Goal: Task Accomplishment & Management: Complete application form

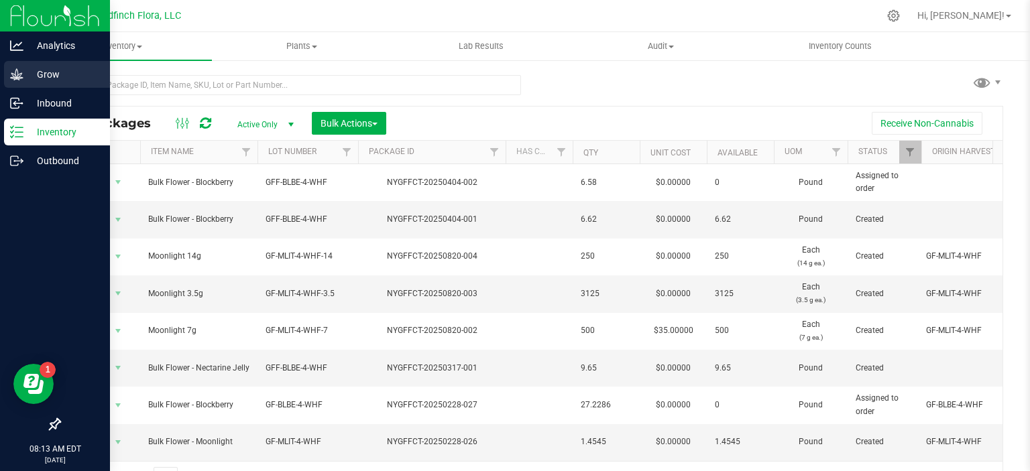
click at [17, 74] on icon at bounding box center [16, 73] width 13 height 11
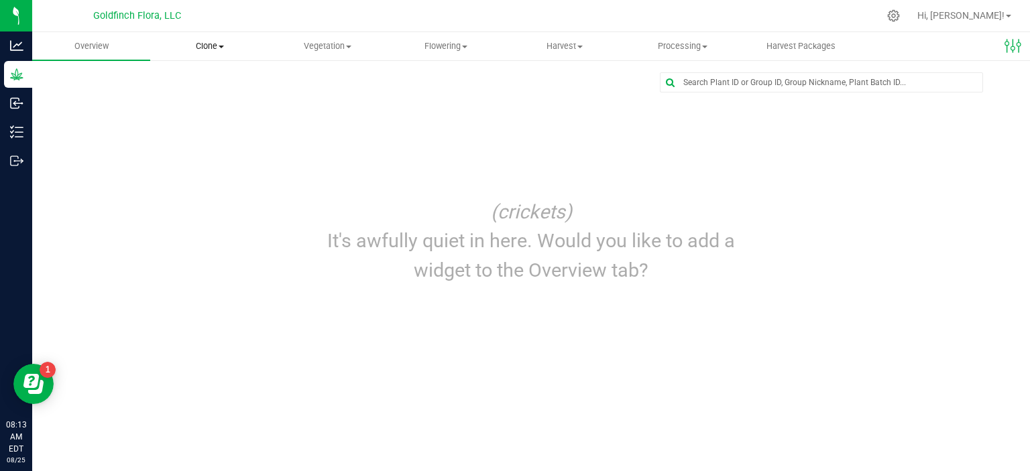
click at [200, 48] on span "Clone" at bounding box center [209, 46] width 117 height 12
click at [311, 48] on span "Vegetation" at bounding box center [327, 46] width 117 height 12
click at [306, 99] on span "Veg plants" at bounding box center [310, 96] width 82 height 11
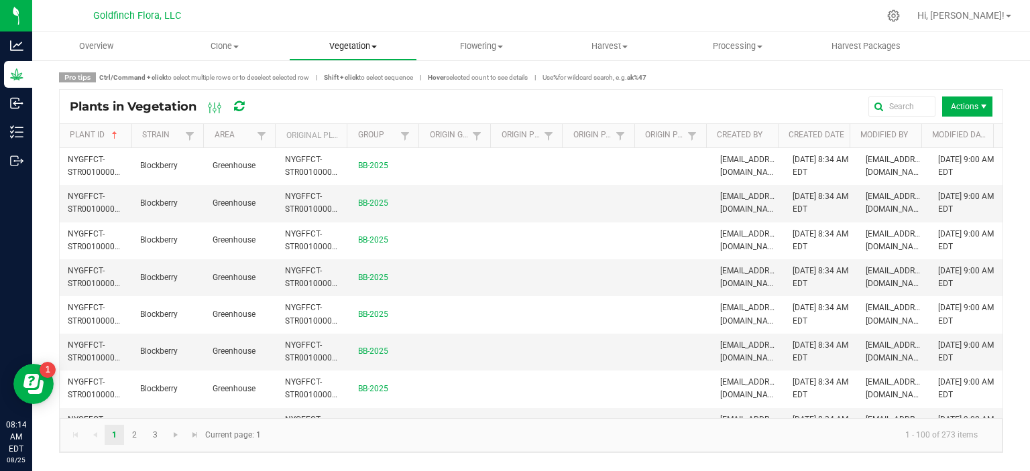
click at [327, 44] on span "Vegetation" at bounding box center [353, 46] width 127 height 12
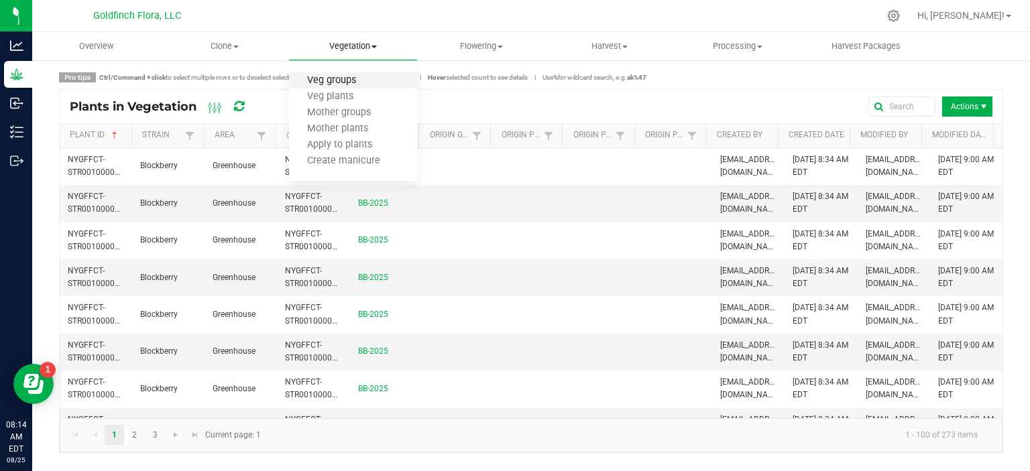
click at [328, 78] on span "Veg groups" at bounding box center [331, 80] width 85 height 11
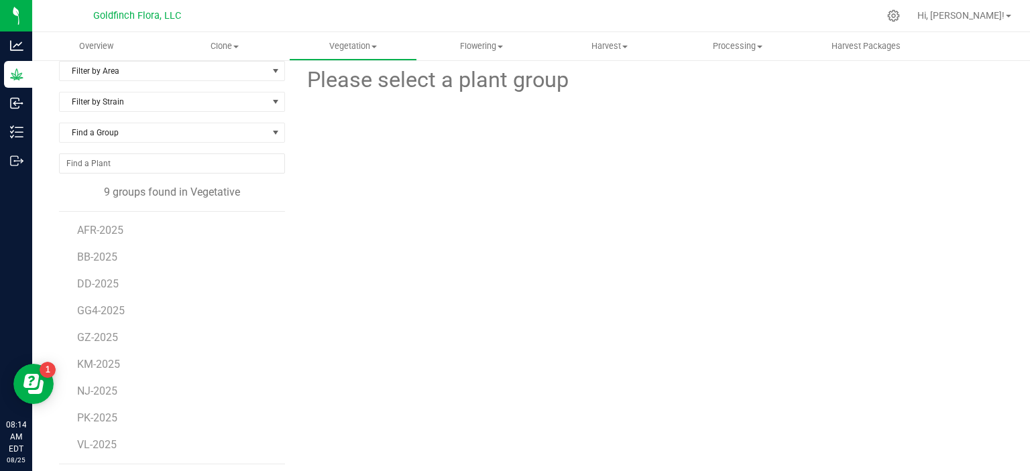
scroll to position [16, 0]
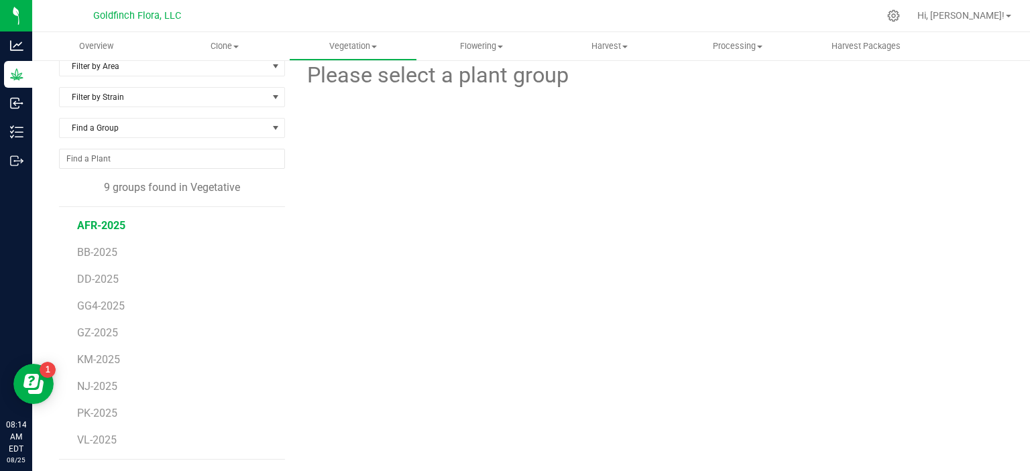
click at [102, 225] on span "AFR-2025" at bounding box center [101, 225] width 48 height 13
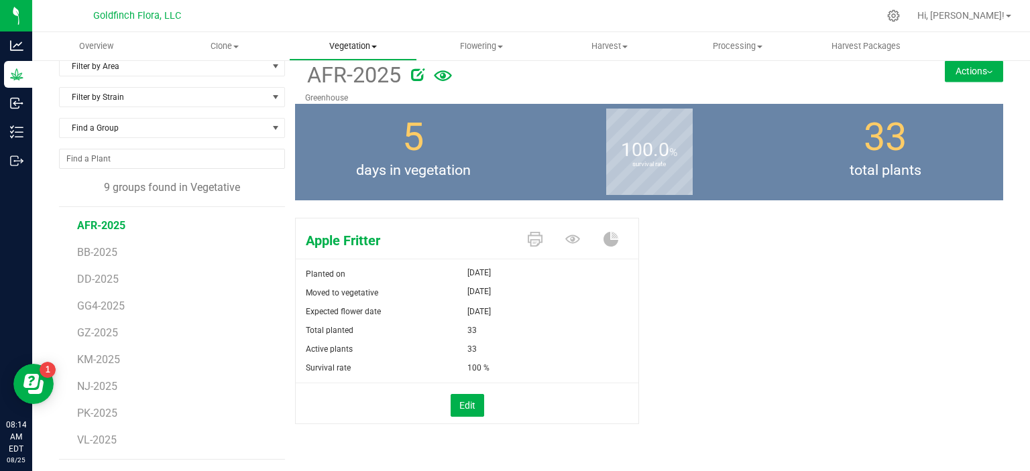
click at [353, 51] on span "Vegetation" at bounding box center [353, 46] width 127 height 12
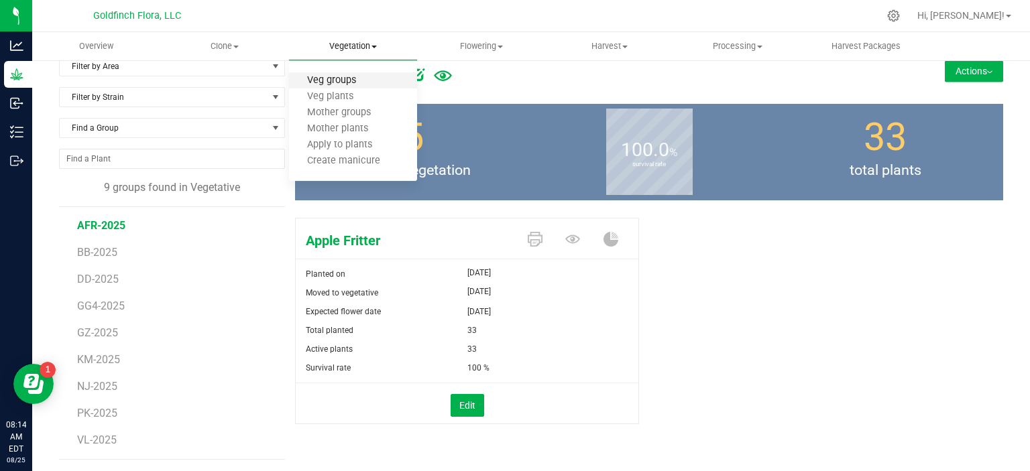
click at [343, 80] on span "Veg groups" at bounding box center [331, 80] width 85 height 11
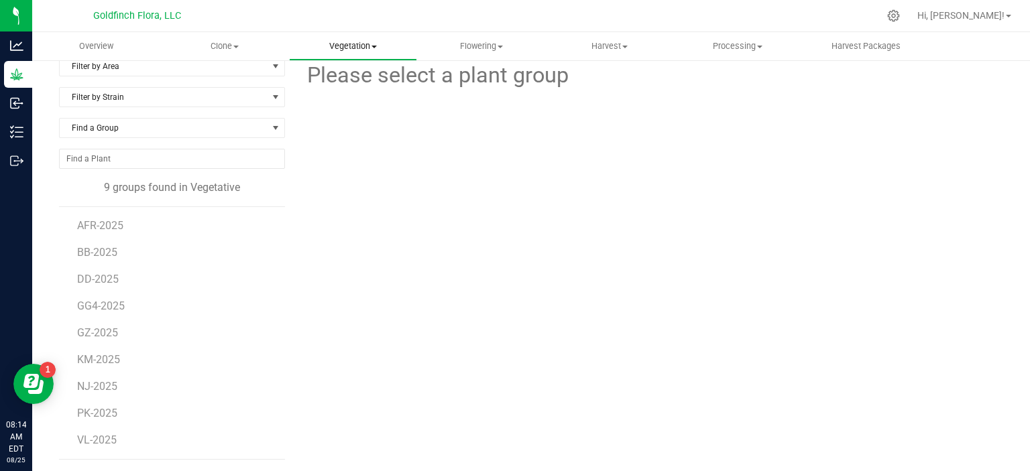
click at [367, 48] on span "Vegetation" at bounding box center [353, 46] width 127 height 12
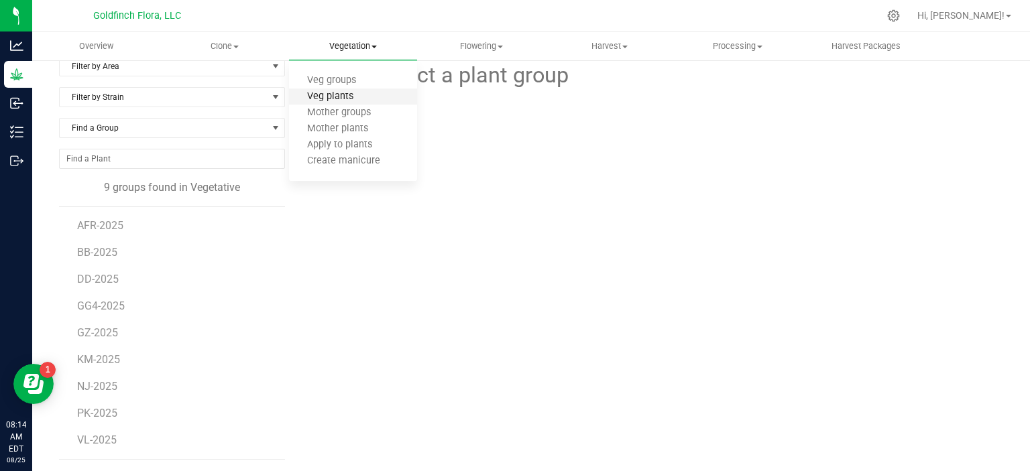
click at [350, 95] on span "Veg plants" at bounding box center [330, 96] width 82 height 11
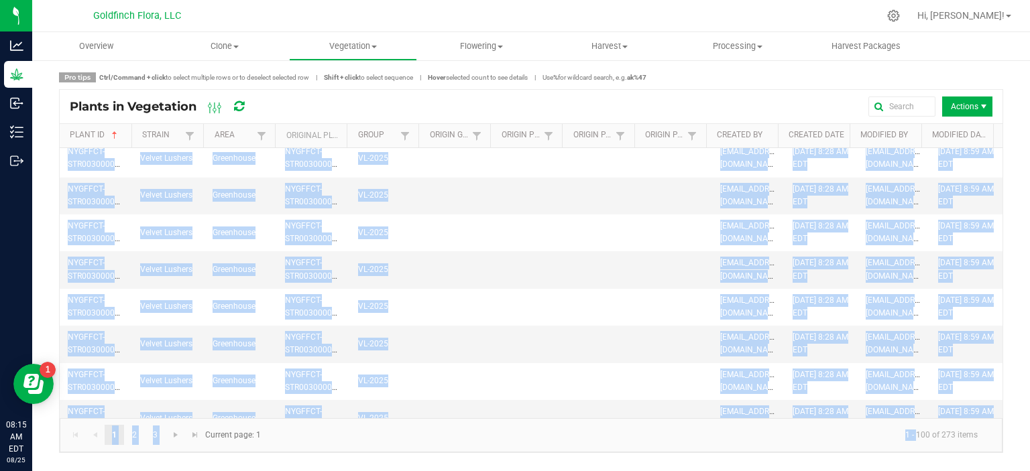
drag, startPoint x: 917, startPoint y: 413, endPoint x: 918, endPoint y: 495, distance: 81.8
click at [918, 471] on html "Analytics Grow Inbound Inventory Outbound 08:15 AM EDT [DATE] 08/25 Goldfinch F…" at bounding box center [515, 235] width 1030 height 471
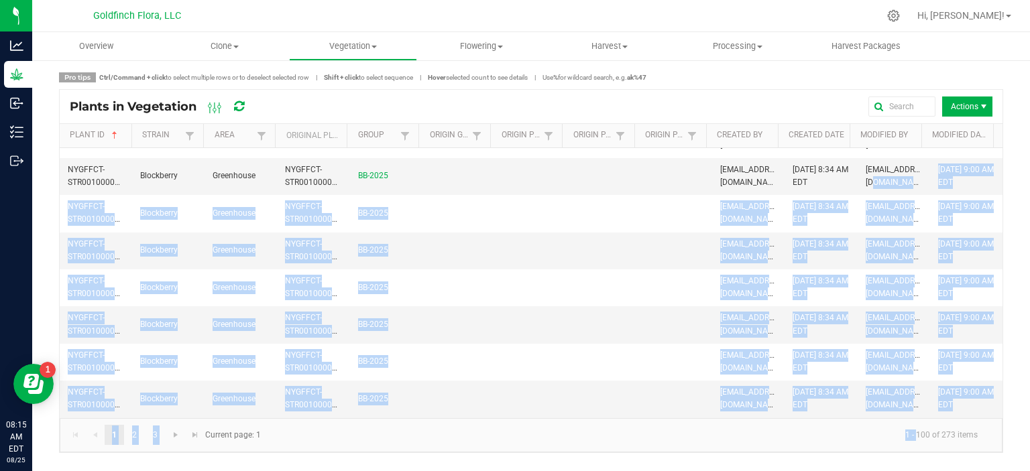
scroll to position [261, 0]
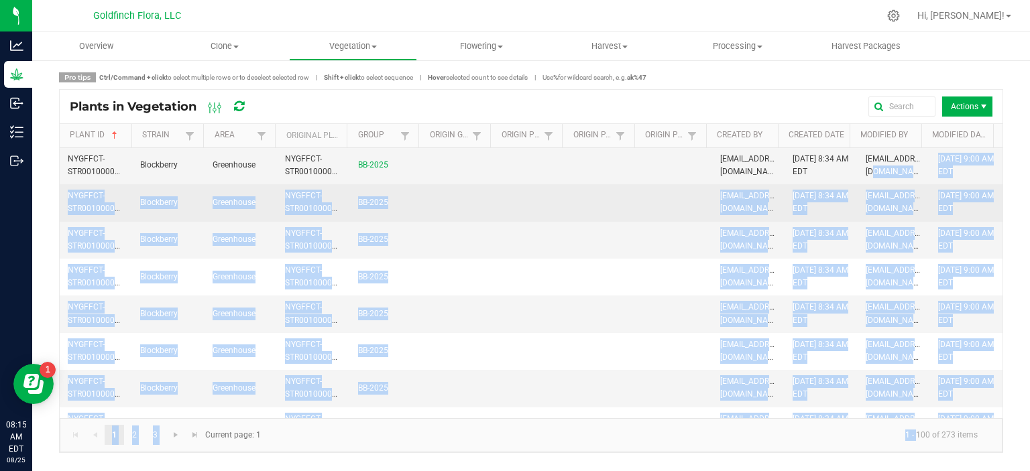
click at [235, 204] on span "Greenhouse" at bounding box center [233, 202] width 43 height 9
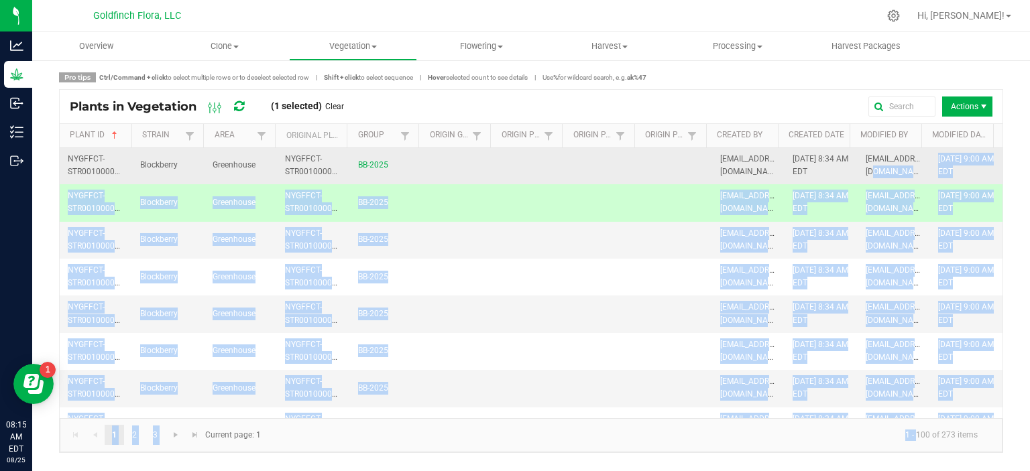
click at [436, 166] on td at bounding box center [458, 165] width 72 height 37
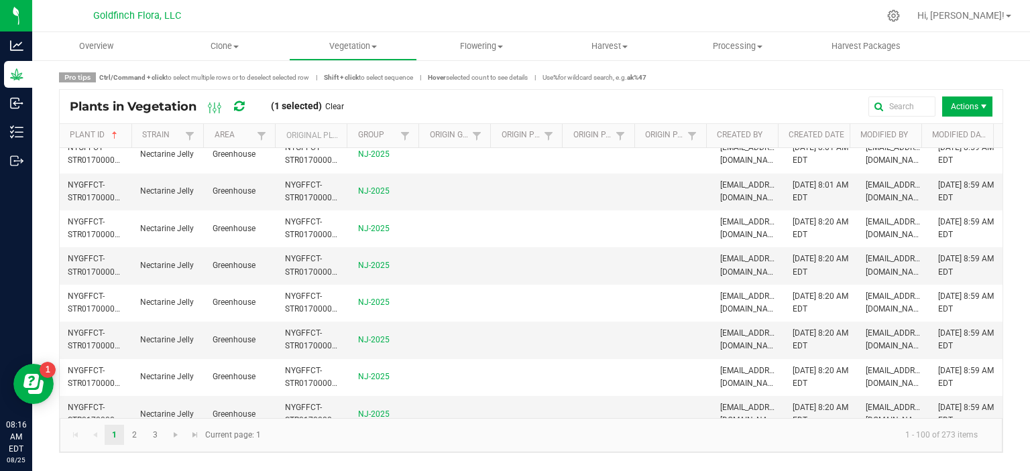
scroll to position [3426, 0]
click at [225, 45] on span "Clone" at bounding box center [224, 46] width 127 height 12
click at [105, 43] on span "Overview" at bounding box center [96, 46] width 70 height 12
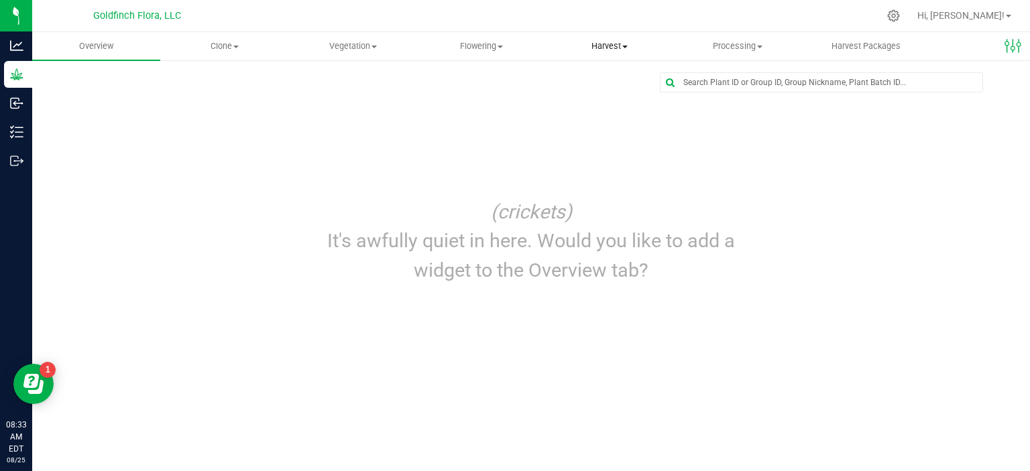
click at [615, 37] on uib-tab-heading "Harvest Harvests Harvested plants" at bounding box center [609, 46] width 127 height 27
click at [597, 93] on span "Harvested plants" at bounding box center [600, 96] width 110 height 11
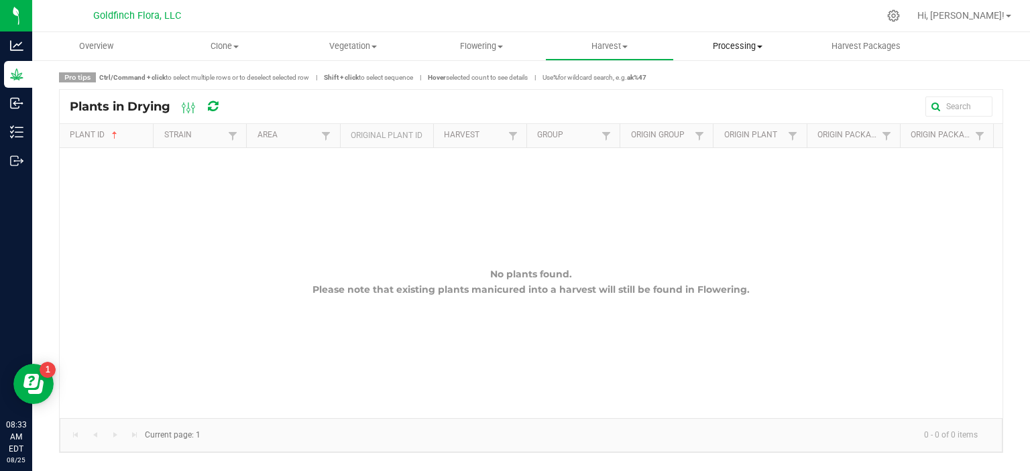
click at [737, 43] on span "Processing" at bounding box center [737, 46] width 127 height 12
click at [736, 95] on span "Processing harvests" at bounding box center [736, 96] width 124 height 11
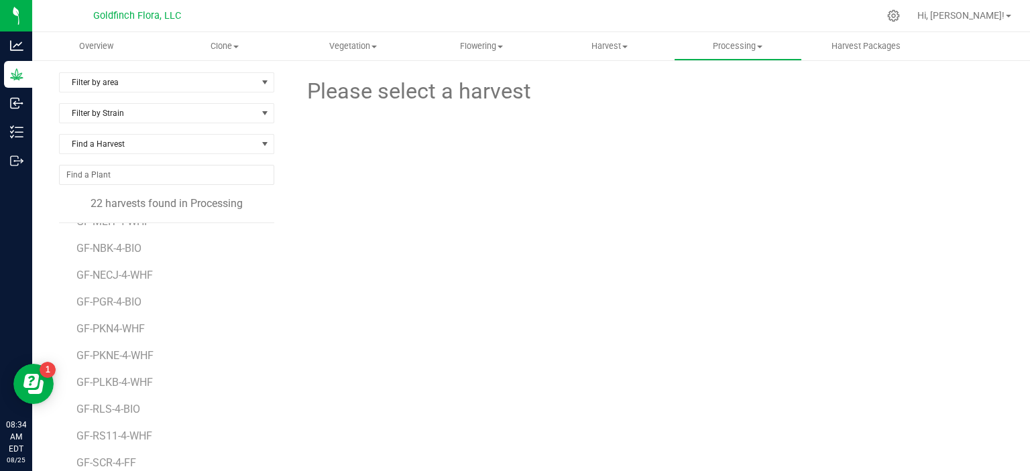
scroll to position [265, 0]
click at [121, 353] on span "GF-PKNE-4-WHF" at bounding box center [116, 351] width 81 height 13
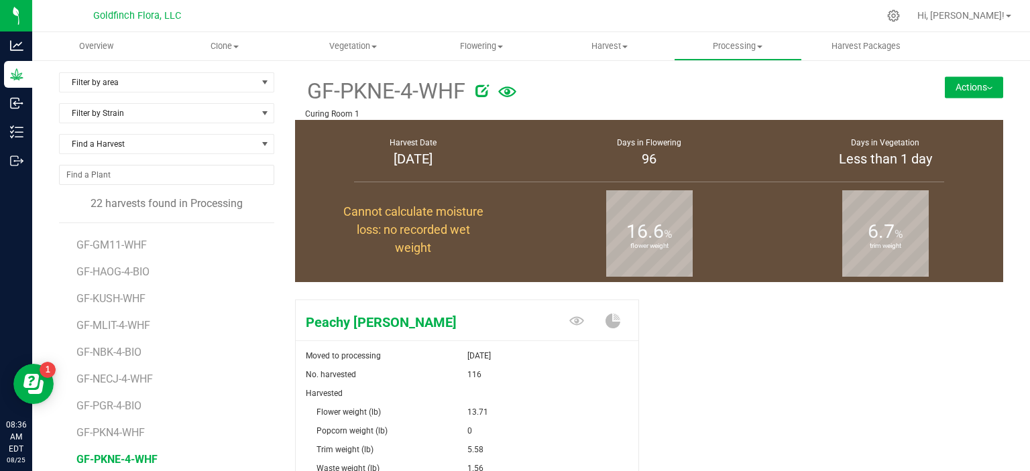
scroll to position [141, 0]
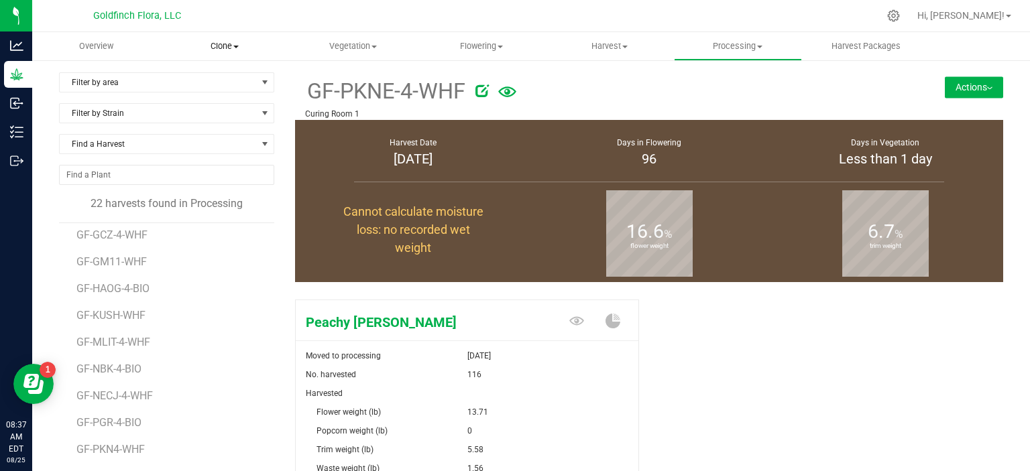
click at [237, 46] on span at bounding box center [235, 47] width 5 height 3
click at [208, 80] on span "Create plants" at bounding box center [207, 80] width 95 height 11
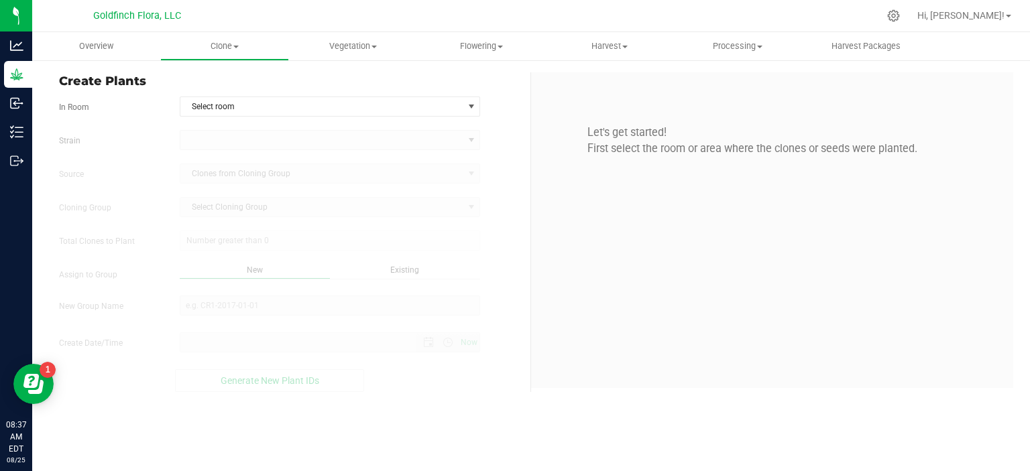
type input "[DATE] 8:37 AM"
click at [470, 105] on span "select" at bounding box center [471, 106] width 11 height 11
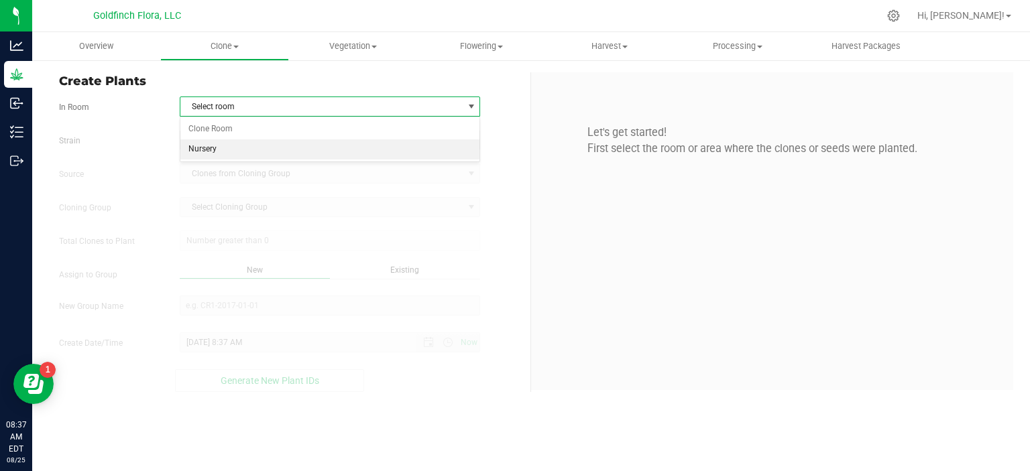
click at [394, 152] on li "Nursery" at bounding box center [330, 149] width 300 height 20
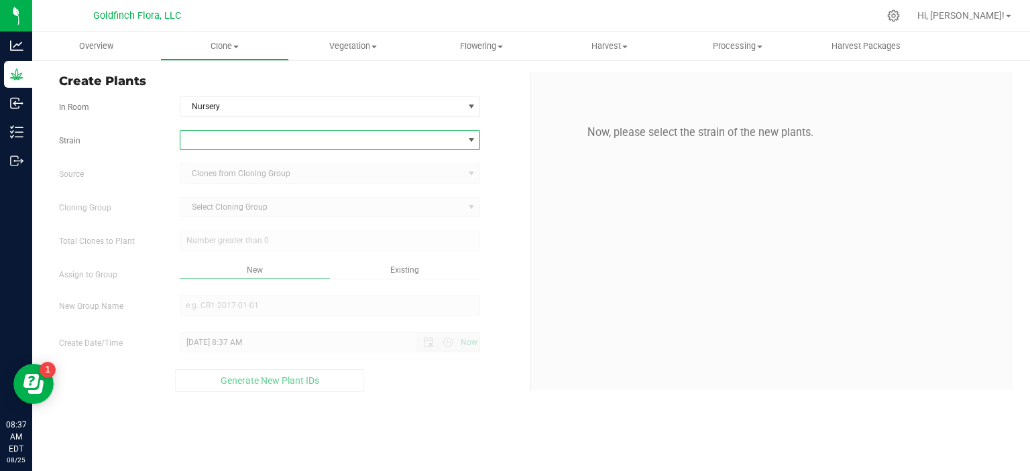
click at [471, 139] on span at bounding box center [471, 140] width 11 height 11
click at [900, 15] on icon at bounding box center [893, 16] width 14 height 14
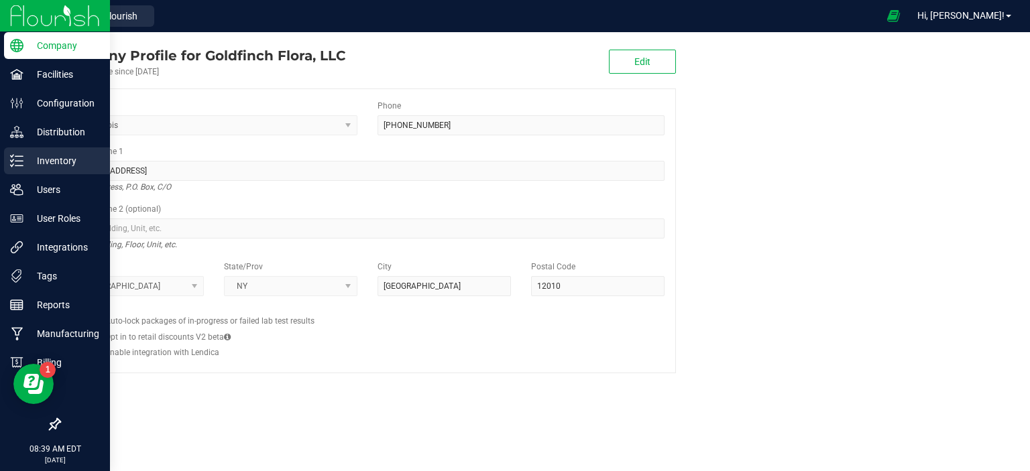
click at [34, 155] on p "Inventory" at bounding box center [63, 161] width 80 height 16
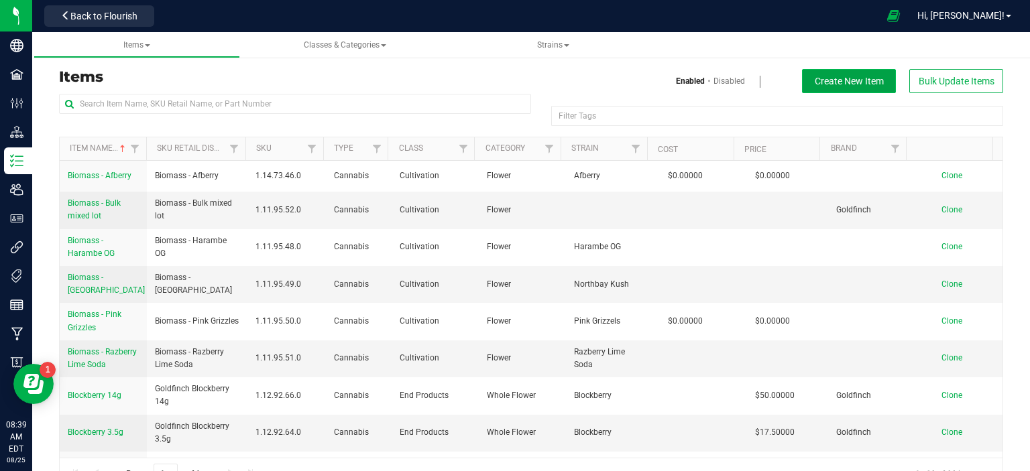
click at [857, 80] on span "Create New Item" at bounding box center [848, 81] width 69 height 11
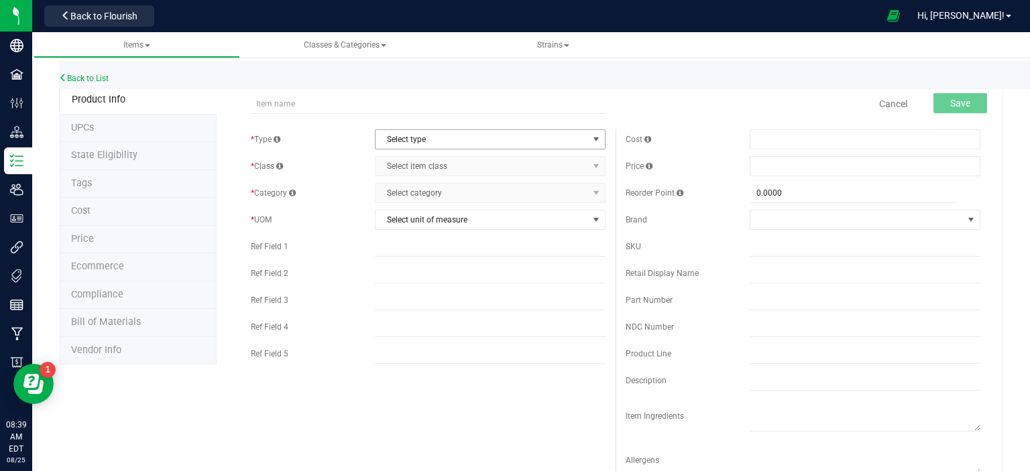
click at [591, 141] on span "select" at bounding box center [596, 139] width 11 height 11
click at [505, 159] on li "Cannabis" at bounding box center [485, 162] width 227 height 20
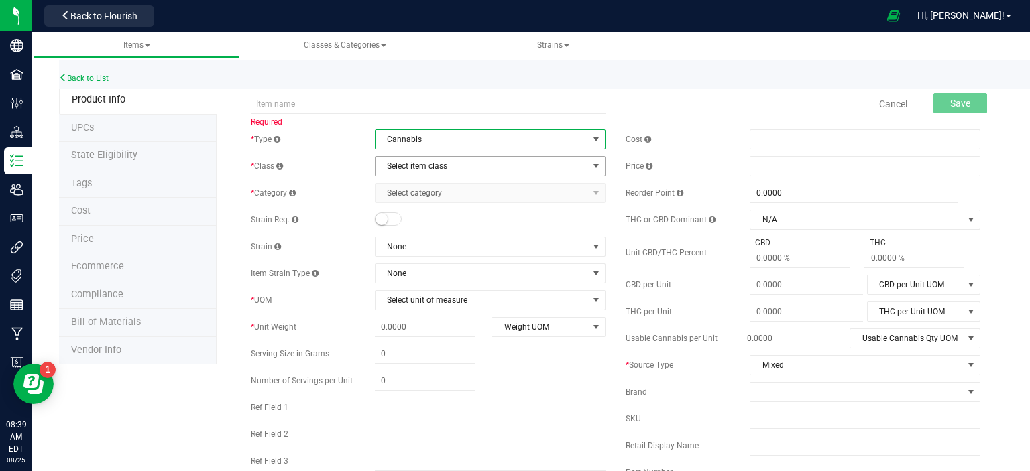
click at [591, 164] on span "select" at bounding box center [596, 166] width 11 height 11
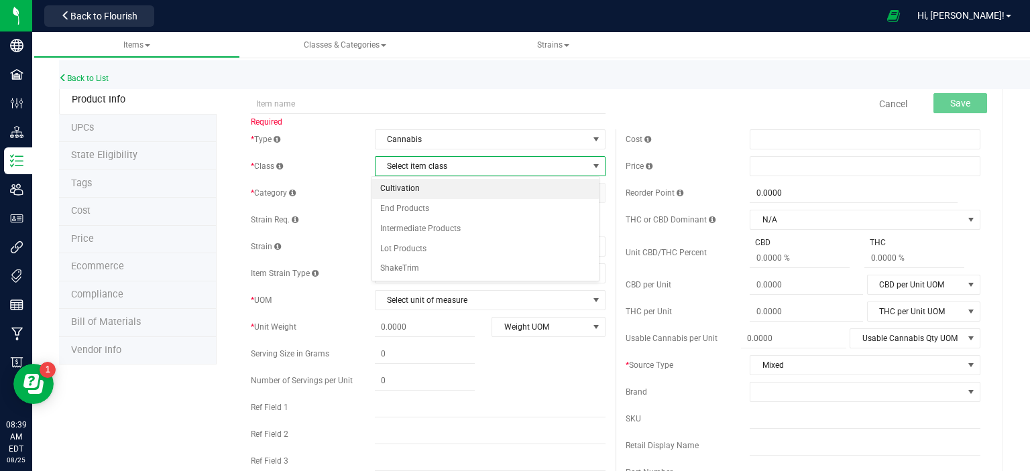
click at [534, 189] on li "Cultivation" at bounding box center [485, 189] width 227 height 20
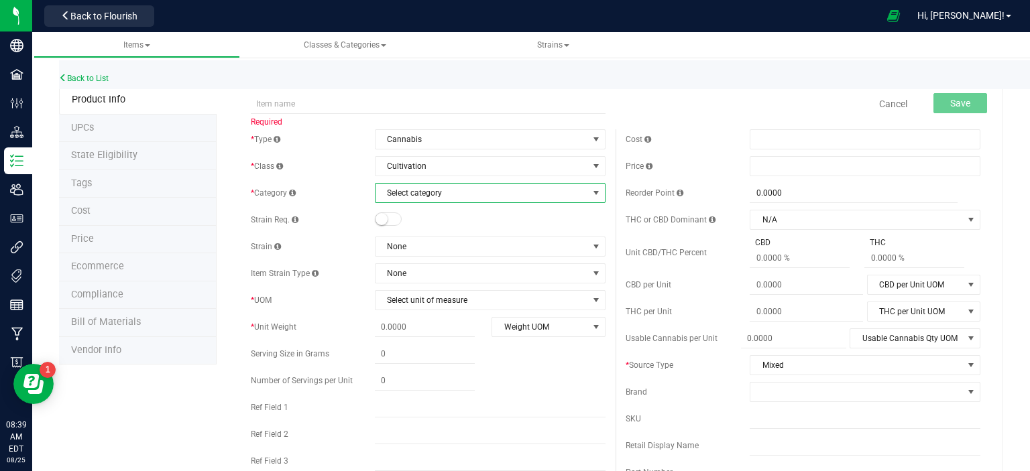
click at [593, 192] on span "select" at bounding box center [596, 193] width 11 height 11
click at [83, 80] on link "Back to List" at bounding box center [84, 78] width 50 height 9
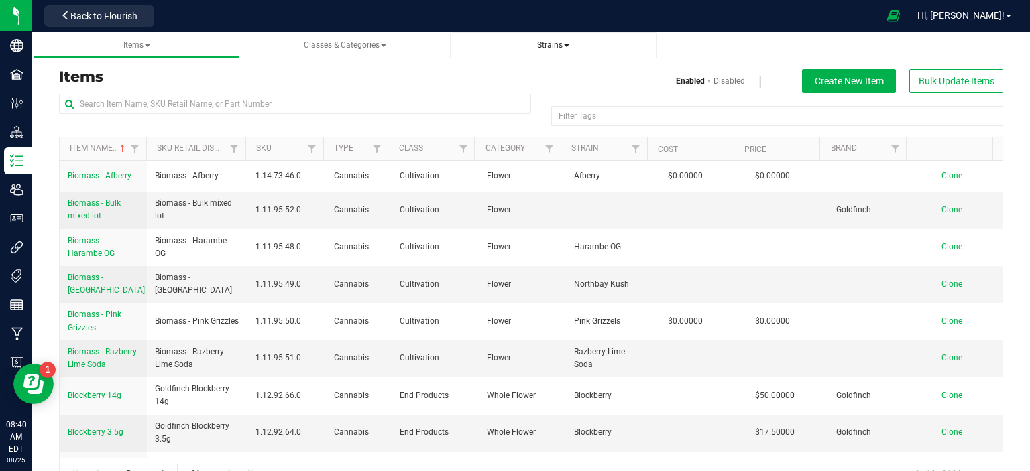
click at [558, 38] on link "Strains" at bounding box center [553, 45] width 207 height 26
click at [568, 44] on span at bounding box center [566, 45] width 5 height 3
click at [495, 80] on span "All strains" at bounding box center [490, 81] width 41 height 11
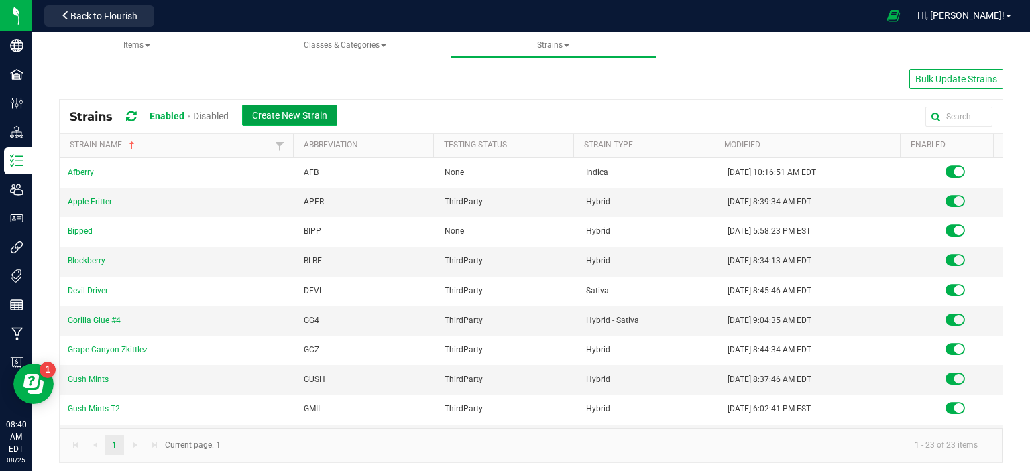
click at [301, 112] on span "Create New Strain" at bounding box center [289, 115] width 75 height 11
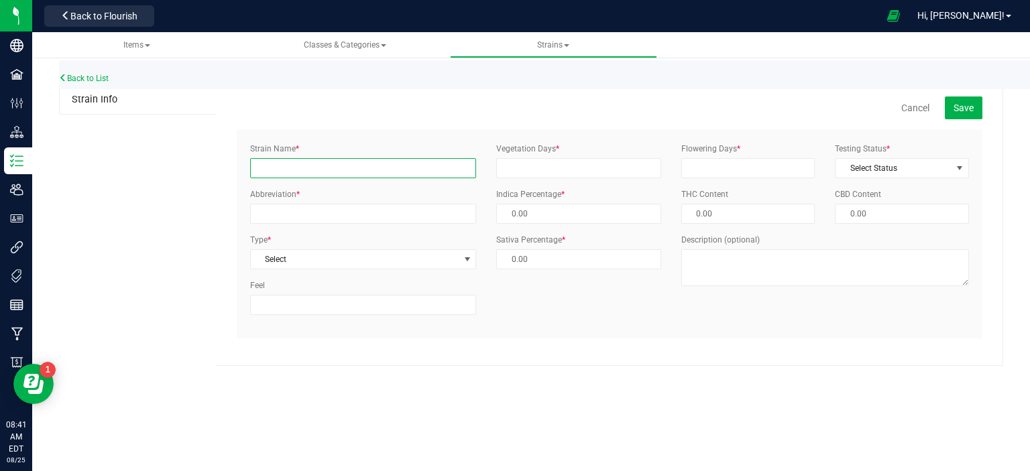
click at [324, 164] on input "Strain Name *" at bounding box center [363, 168] width 226 height 20
type input "GMO"
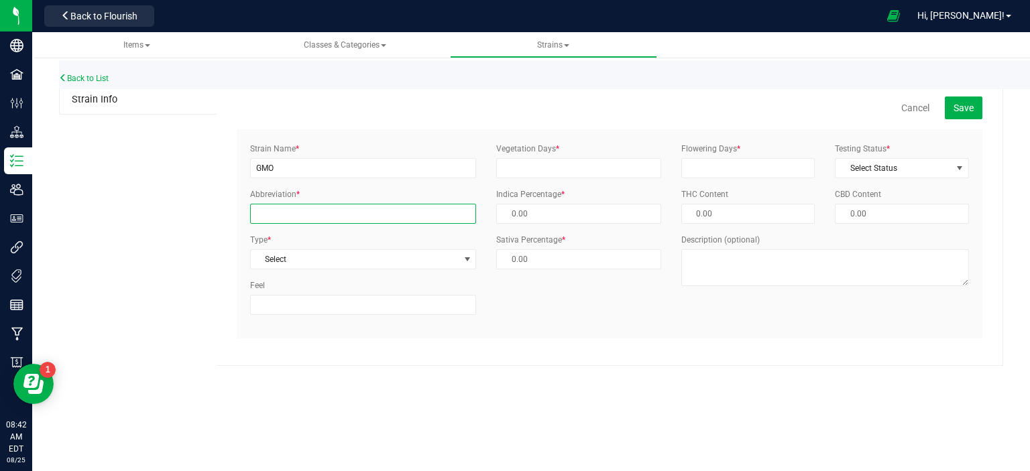
click at [336, 215] on input "Abbreviation *" at bounding box center [363, 214] width 226 height 20
type input "GMO"
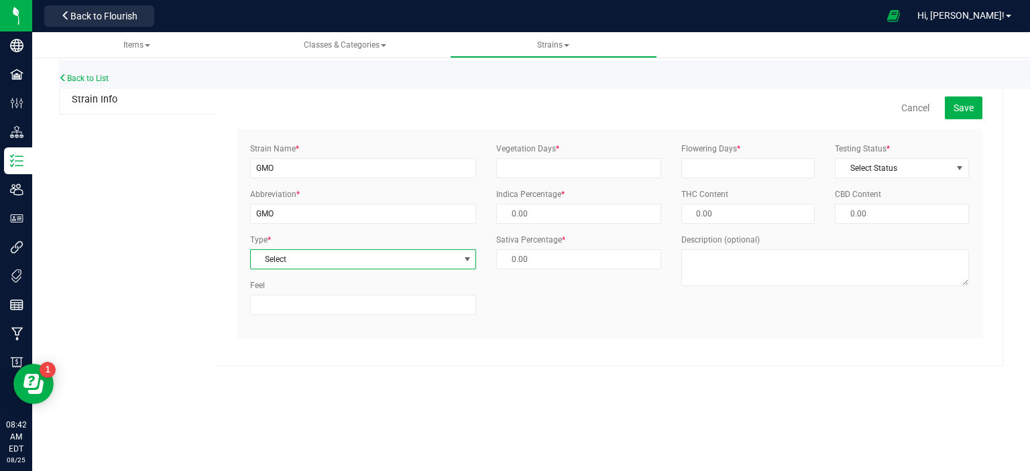
click at [469, 261] on span "select" at bounding box center [467, 259] width 11 height 11
click at [376, 318] on li "Hybrid" at bounding box center [363, 322] width 225 height 20
type input "50.00 %"
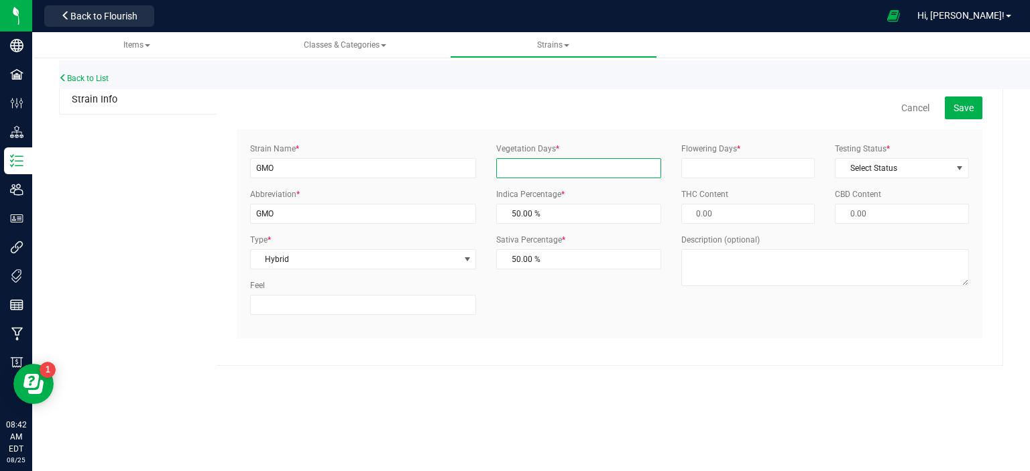
click at [590, 171] on input "Vegetation Days *" at bounding box center [578, 168] width 165 height 20
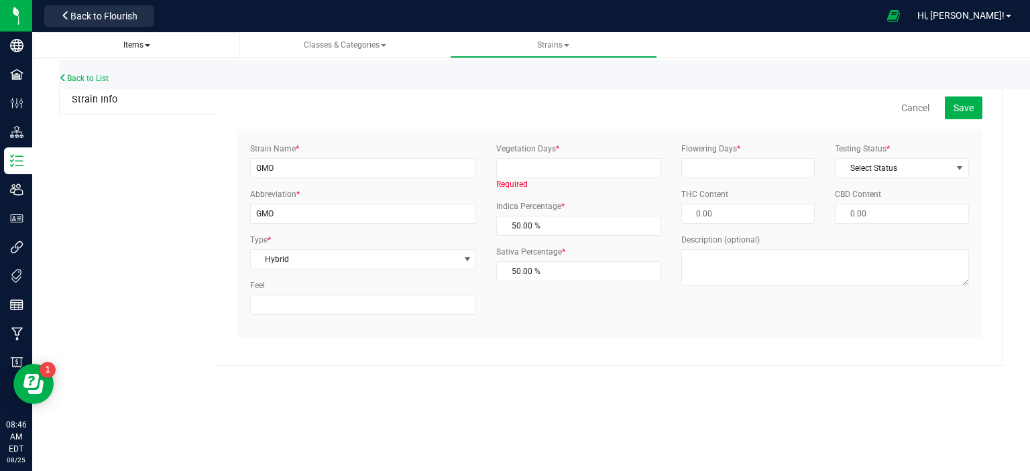
click at [150, 48] on span "Items" at bounding box center [136, 44] width 27 height 9
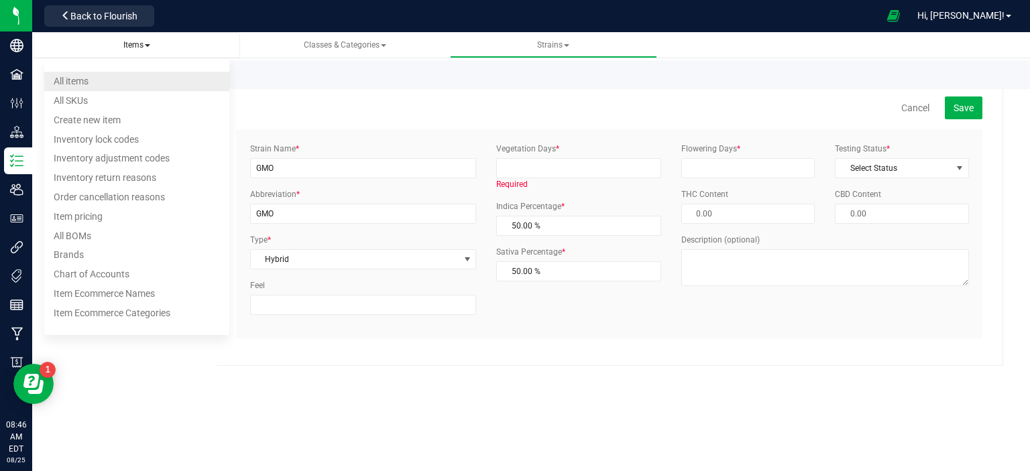
click at [88, 82] on span "All items" at bounding box center [71, 81] width 35 height 11
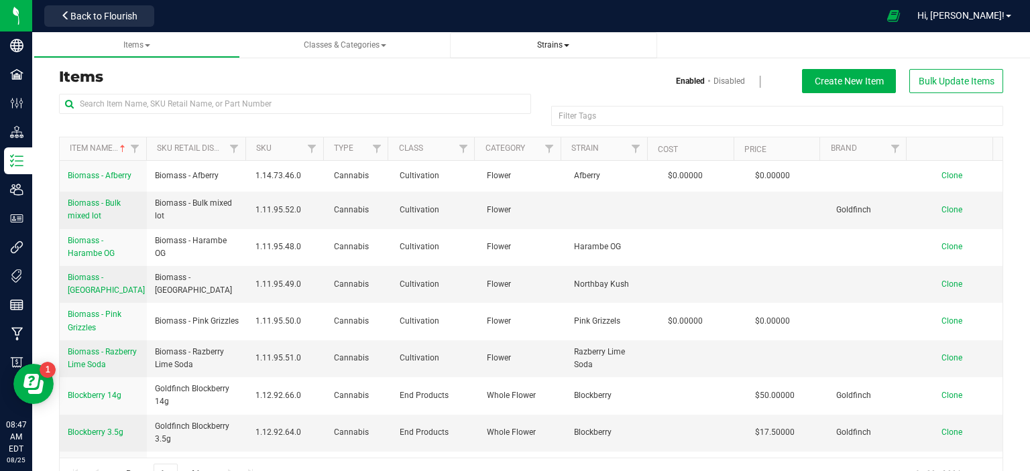
click at [556, 49] on span "Strains" at bounding box center [553, 44] width 32 height 9
click at [499, 99] on span "Create new strain" at bounding box center [506, 100] width 73 height 11
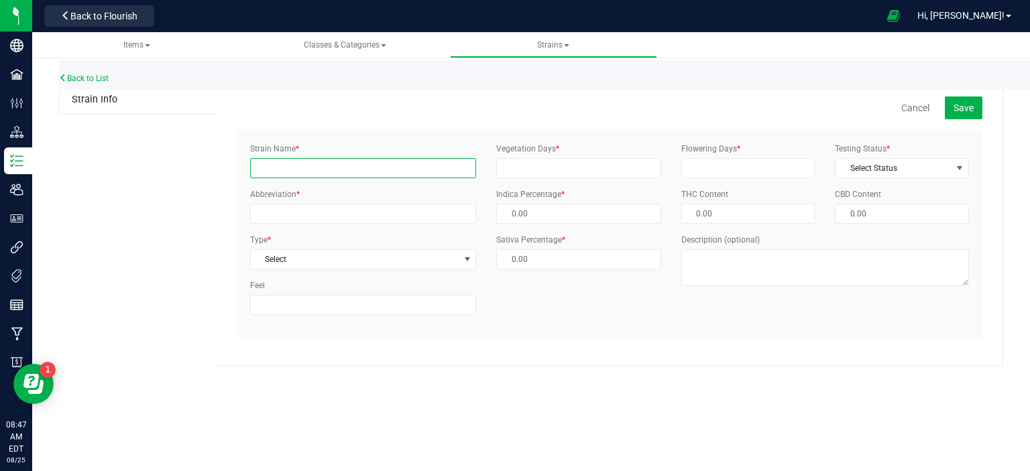
click at [411, 171] on input "Strain Name *" at bounding box center [363, 168] width 226 height 20
type input "GMO"
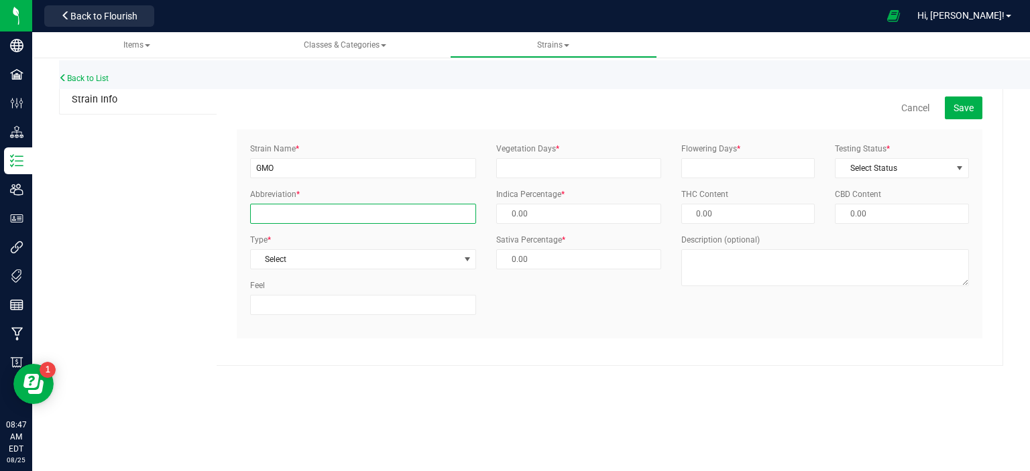
click at [407, 215] on input "Abbreviation *" at bounding box center [363, 214] width 226 height 20
type input "GMO"
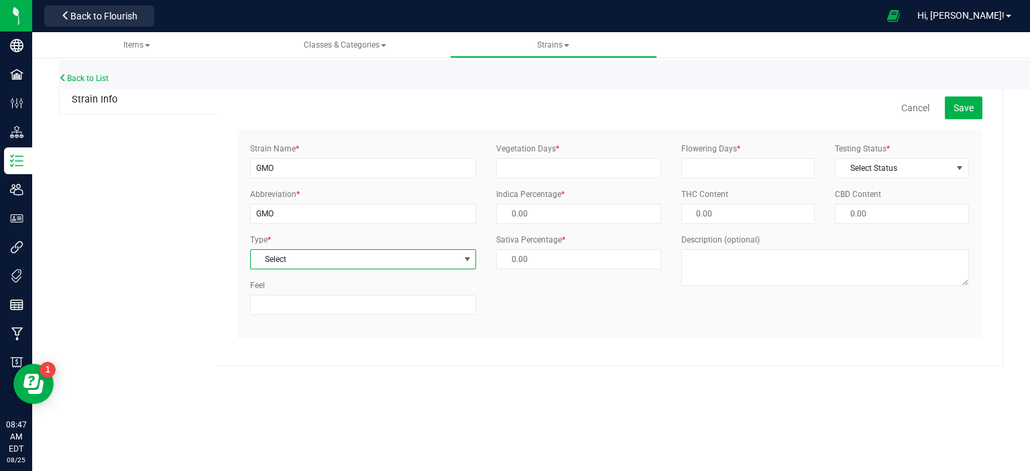
click at [467, 259] on span "select" at bounding box center [467, 259] width 11 height 11
click at [397, 317] on li "Hybrid" at bounding box center [363, 322] width 225 height 20
type input "50.00 %"
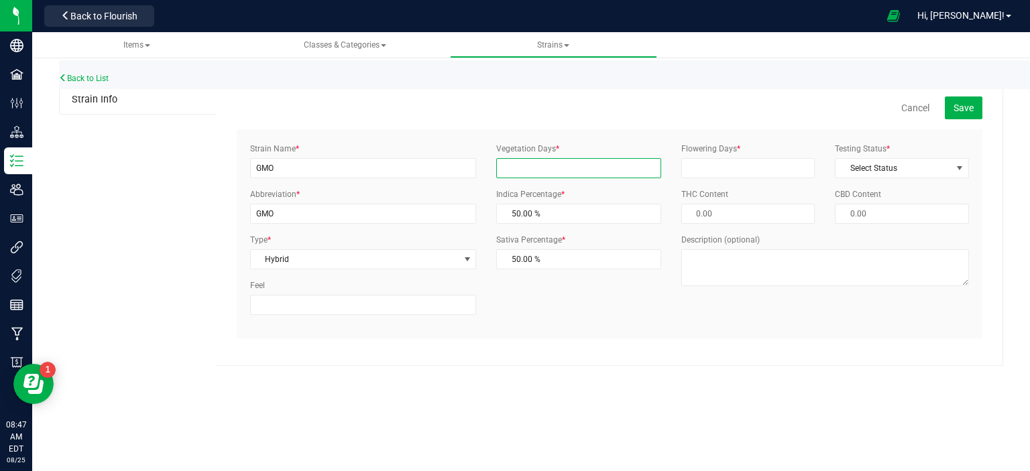
click at [541, 166] on input "Vegetation Days *" at bounding box center [578, 168] width 165 height 20
type input "14"
click at [700, 168] on input "Flowering Days *" at bounding box center [748, 168] width 134 height 20
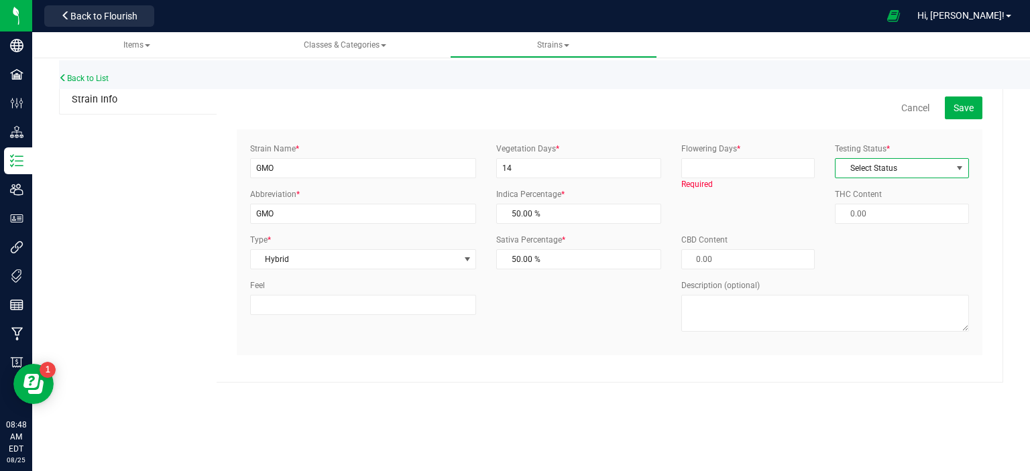
click at [960, 168] on span "select" at bounding box center [959, 168] width 11 height 11
click at [891, 209] on li "ThirdParty" at bounding box center [901, 211] width 133 height 20
click at [753, 167] on input "Flowering Days *" at bounding box center [748, 168] width 134 height 20
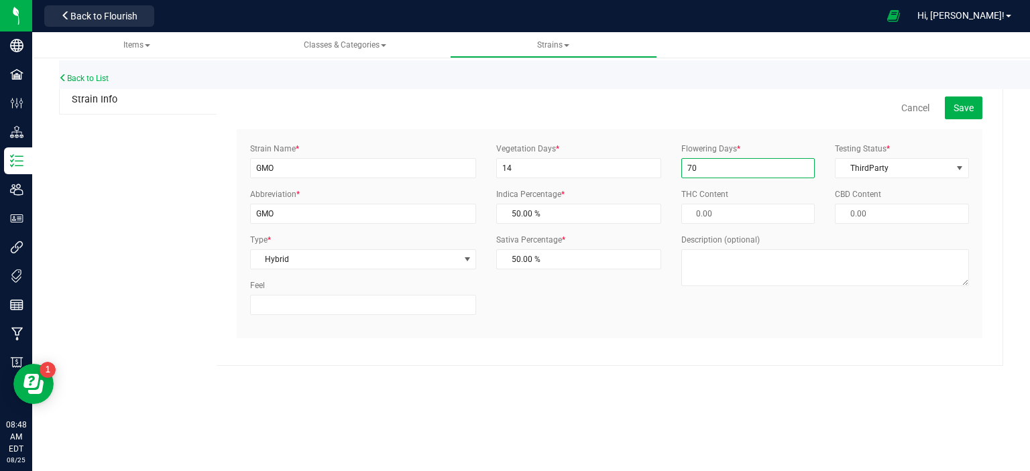
type input "70"
click at [694, 413] on div "Items All items All SKUs Create new item Inventory lock codes Inventory adjustm…" at bounding box center [530, 251] width 997 height 439
drag, startPoint x: 582, startPoint y: 165, endPoint x: 497, endPoint y: 165, distance: 85.1
click at [497, 165] on input "14" at bounding box center [578, 168] width 165 height 20
type input "28"
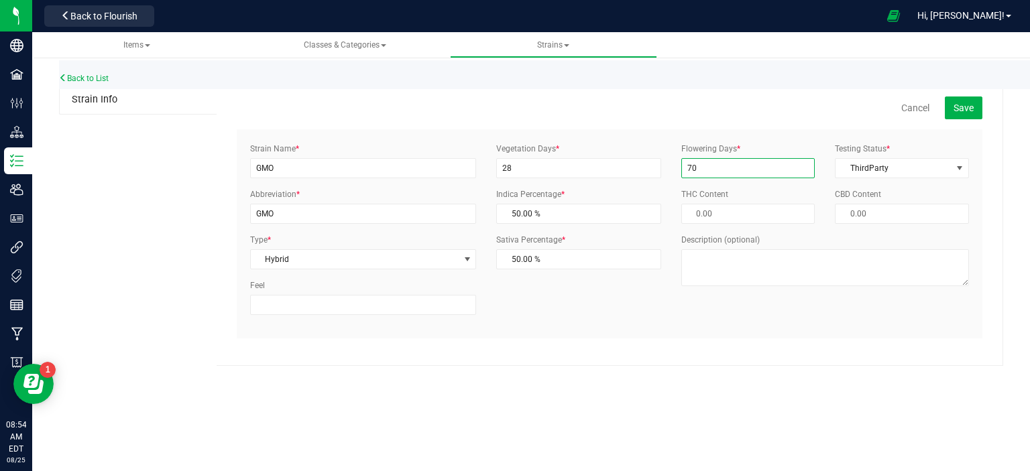
drag, startPoint x: 699, startPoint y: 164, endPoint x: 684, endPoint y: 164, distance: 14.7
click at [684, 164] on input "70" at bounding box center [748, 168] width 134 height 20
type input "56"
click at [748, 203] on div "Flowering Days * 56 Testing Status * ThirdParty Select Status InHouse ThirdPart…" at bounding box center [825, 219] width 308 height 153
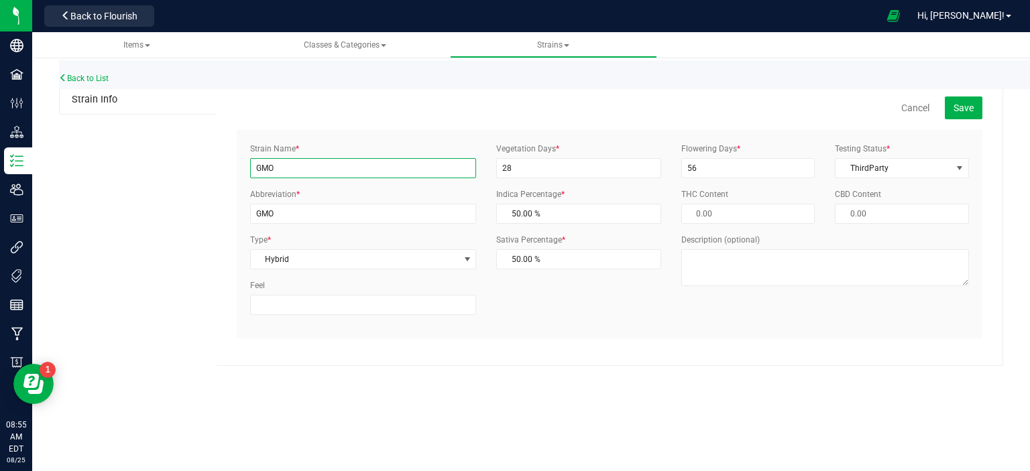
click at [343, 166] on input "GMO" at bounding box center [363, 168] width 226 height 20
type input "GMO Auto"
click at [961, 107] on span "Save" at bounding box center [963, 108] width 20 height 11
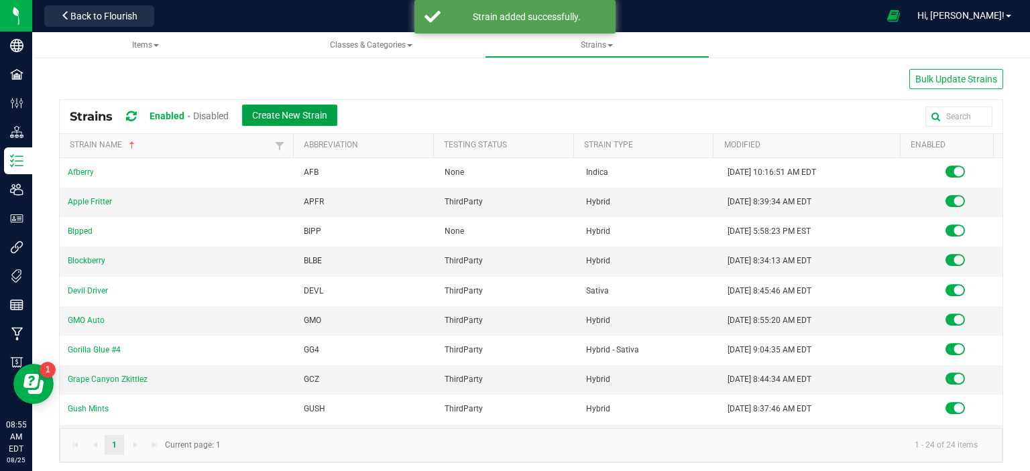
click at [289, 117] on span "Create New Strain" at bounding box center [289, 115] width 75 height 11
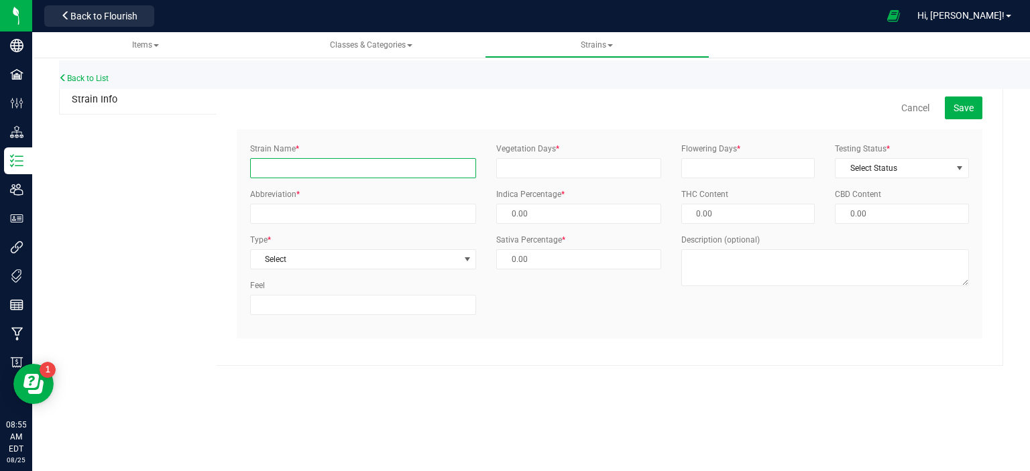
click at [307, 164] on input "Strain Name *" at bounding box center [363, 168] width 226 height 20
type input "Face Fat Auto"
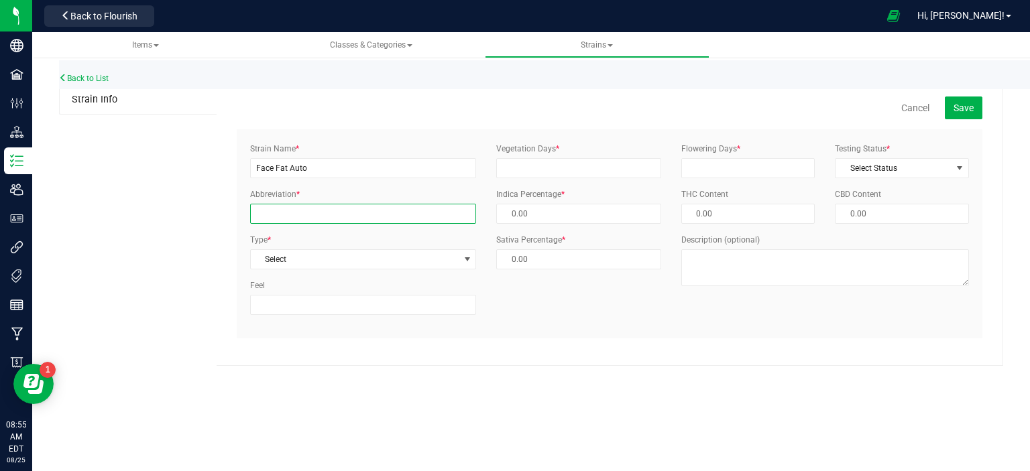
click at [319, 213] on input "Abbreviation *" at bounding box center [363, 214] width 226 height 20
type input "FF"
click at [573, 166] on input "Vegetation Days *" at bounding box center [578, 168] width 165 height 20
type input "28"
click at [740, 163] on input "Flowering Days *" at bounding box center [748, 168] width 134 height 20
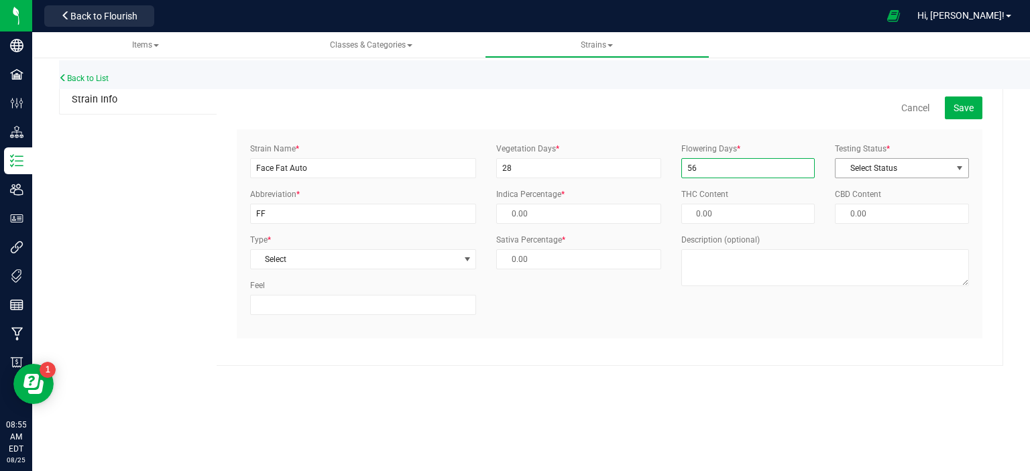
type input "56"
click at [960, 168] on span "select" at bounding box center [959, 168] width 11 height 11
click at [909, 209] on li "ThirdParty" at bounding box center [901, 211] width 133 height 20
click at [959, 163] on span "select" at bounding box center [959, 168] width 11 height 11
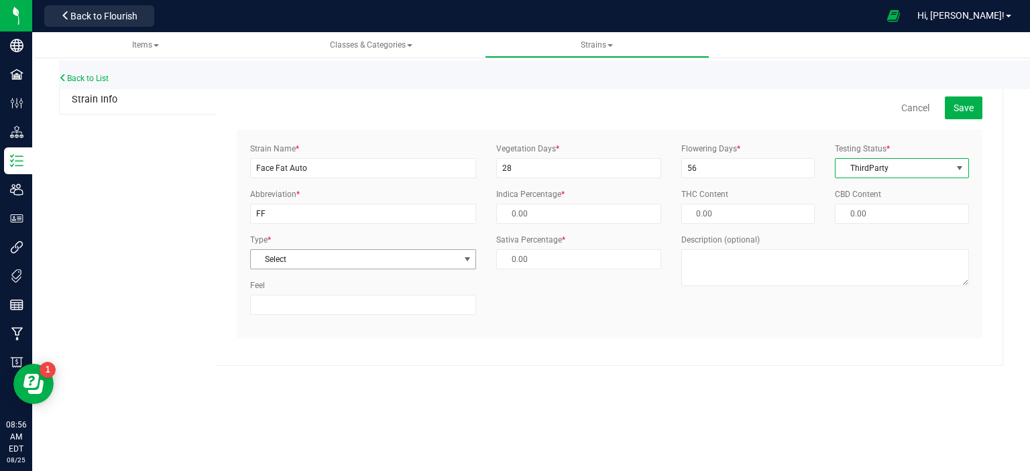
click at [465, 259] on span "select" at bounding box center [467, 259] width 11 height 11
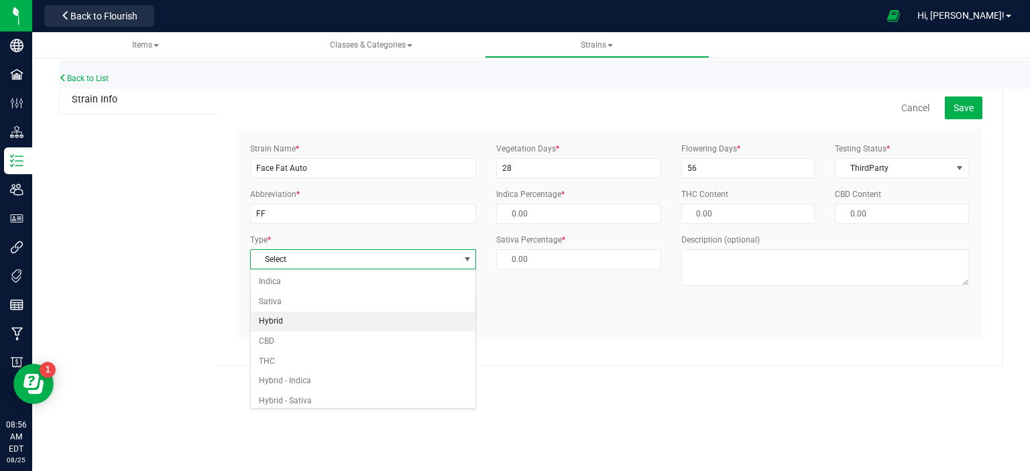
click at [292, 322] on li "Hybrid" at bounding box center [363, 322] width 225 height 20
type input "50.00 %"
click at [963, 104] on span "Save" at bounding box center [963, 108] width 20 height 11
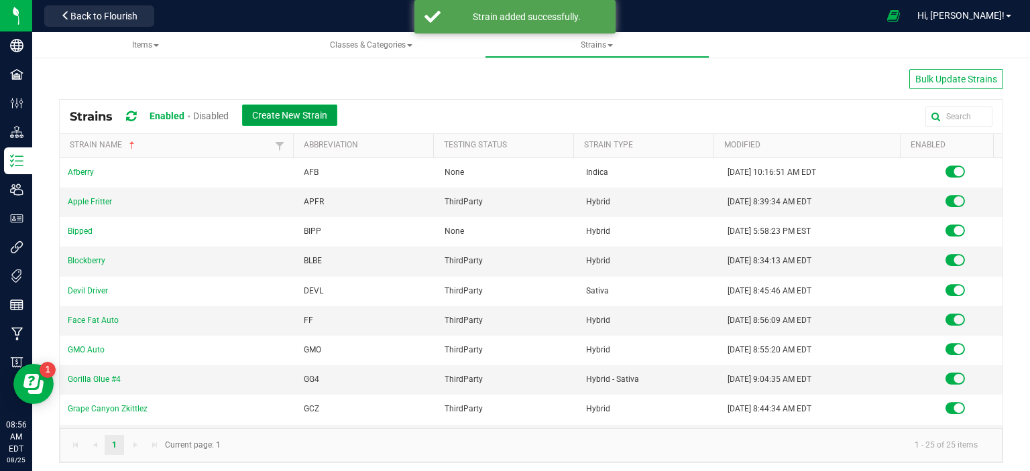
click at [312, 115] on span "Create New Strain" at bounding box center [289, 115] width 75 height 11
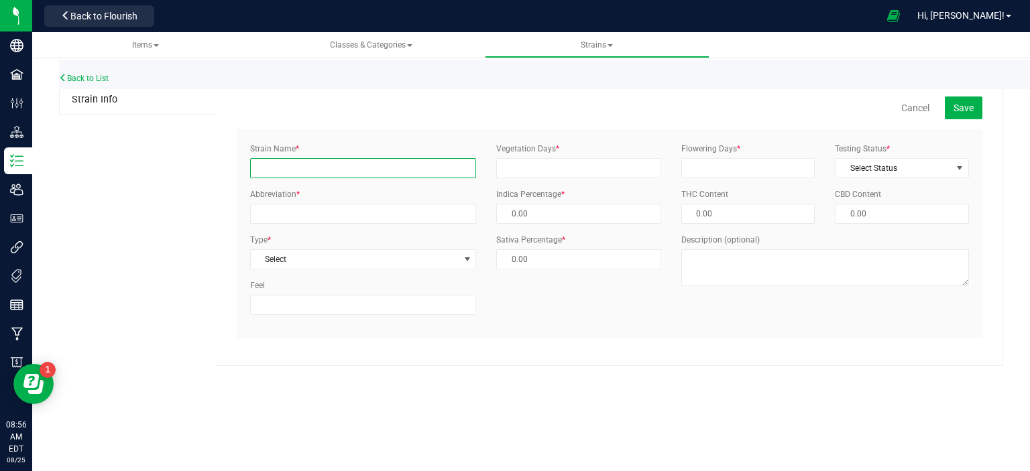
click at [332, 172] on input "Strain Name *" at bounding box center [363, 168] width 226 height 20
type input "Garlic Jam Auto"
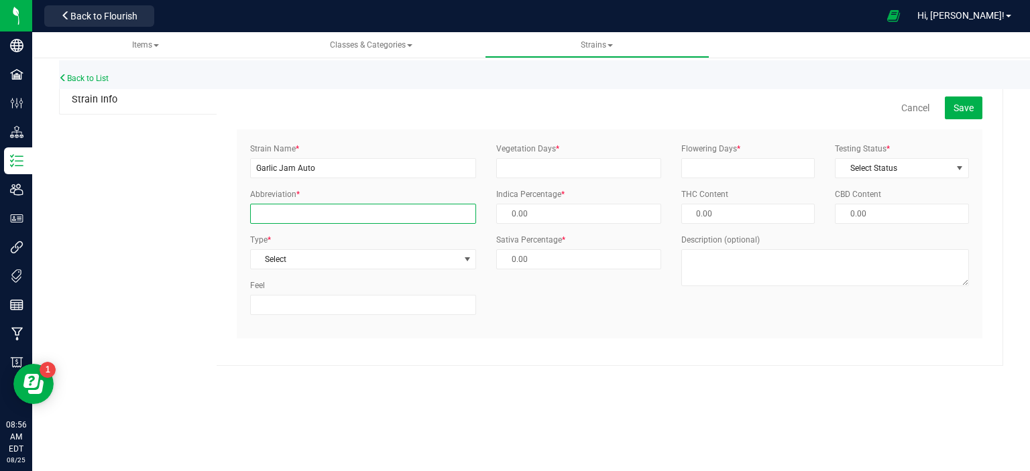
click at [339, 221] on input "Abbreviation *" at bounding box center [363, 214] width 226 height 20
type input "GJ"
click at [549, 166] on input "Vegetation Days *" at bounding box center [578, 168] width 165 height 20
type input "28"
click at [749, 167] on input "Flowering Days *" at bounding box center [748, 168] width 134 height 20
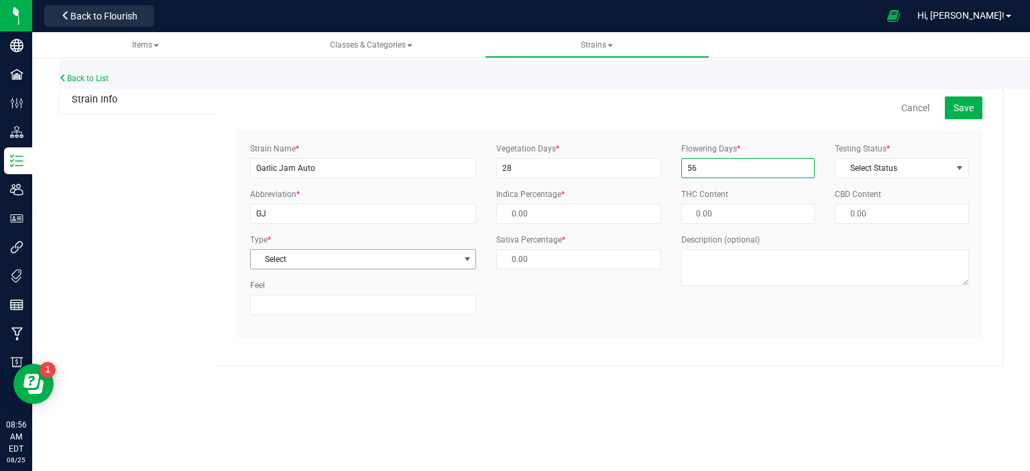
type input "56"
click at [467, 257] on span "select" at bounding box center [467, 259] width 11 height 11
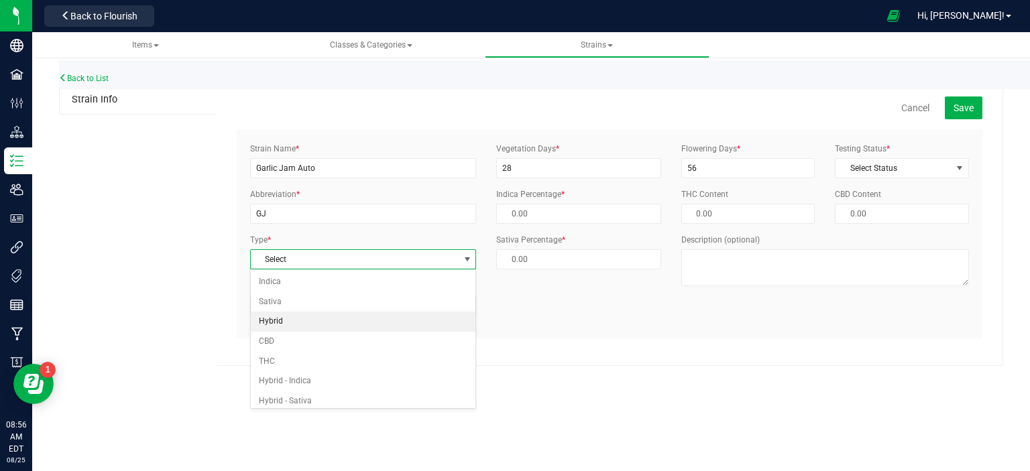
click at [273, 319] on li "Hybrid" at bounding box center [363, 322] width 225 height 20
type input "50.00 %"
click at [959, 163] on span "select" at bounding box center [959, 168] width 11 height 11
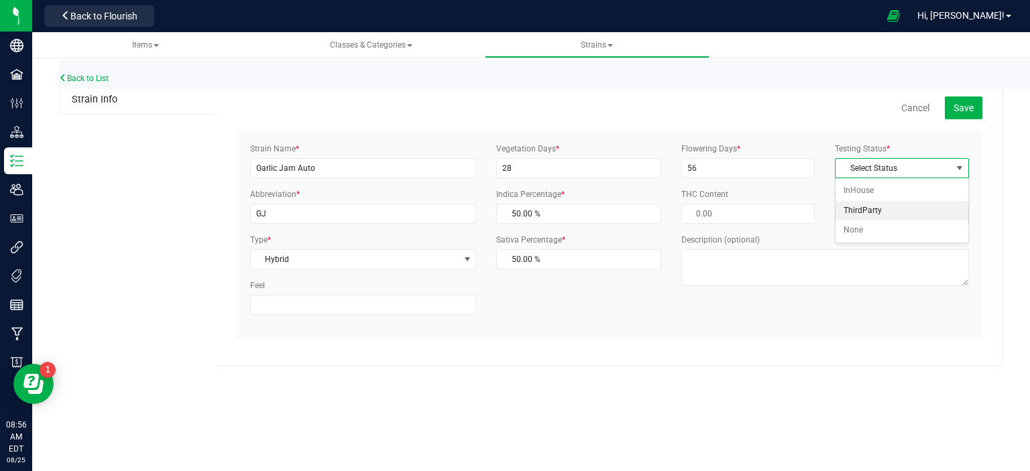
click at [918, 210] on li "ThirdParty" at bounding box center [901, 211] width 133 height 20
click at [967, 109] on span "Save" at bounding box center [963, 108] width 20 height 11
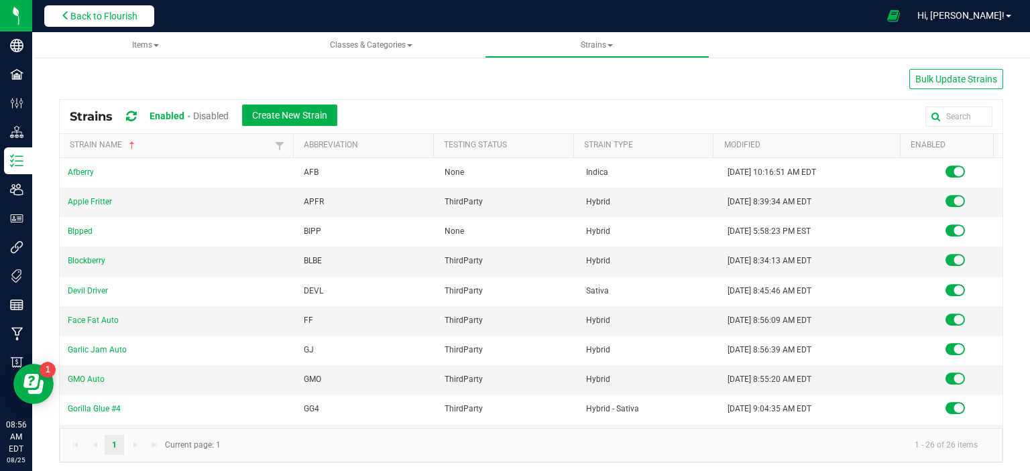
click at [90, 21] on button "Back to Flourish" at bounding box center [99, 15] width 110 height 21
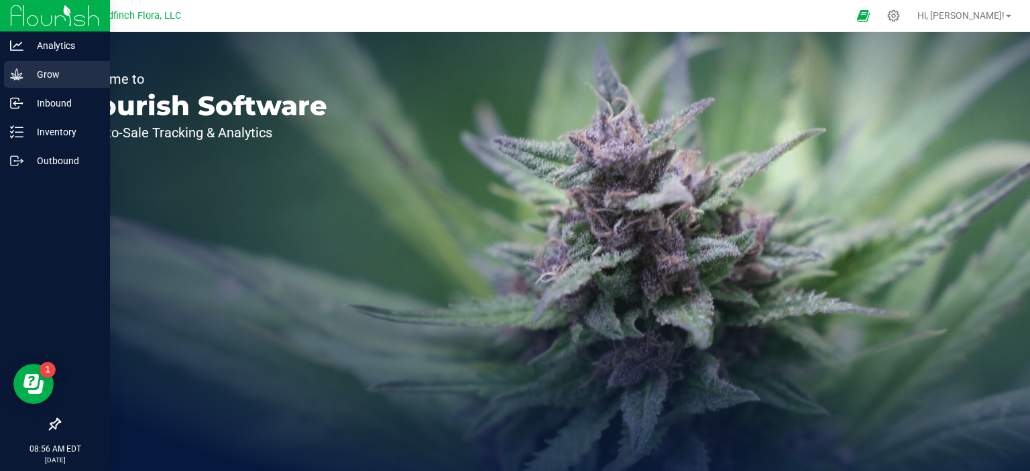
click at [45, 76] on p "Grow" at bounding box center [63, 74] width 80 height 16
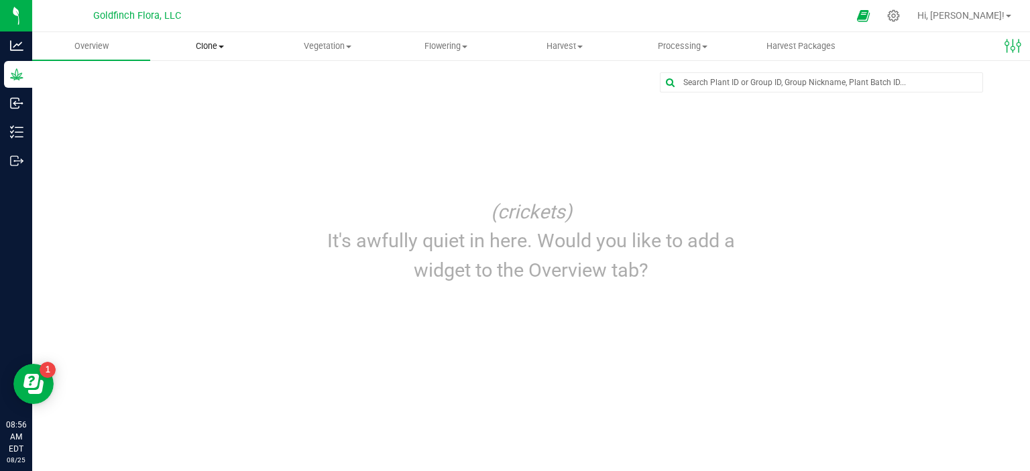
click at [223, 46] on span at bounding box center [221, 47] width 5 height 3
click at [209, 83] on span "Create plants" at bounding box center [197, 80] width 95 height 11
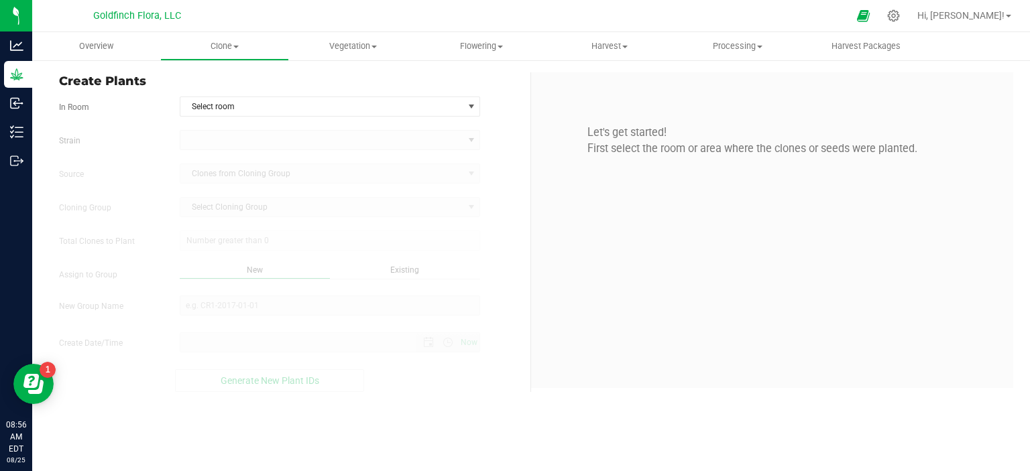
type input "[DATE] 8:56 AM"
click at [469, 109] on span "select" at bounding box center [471, 106] width 11 height 11
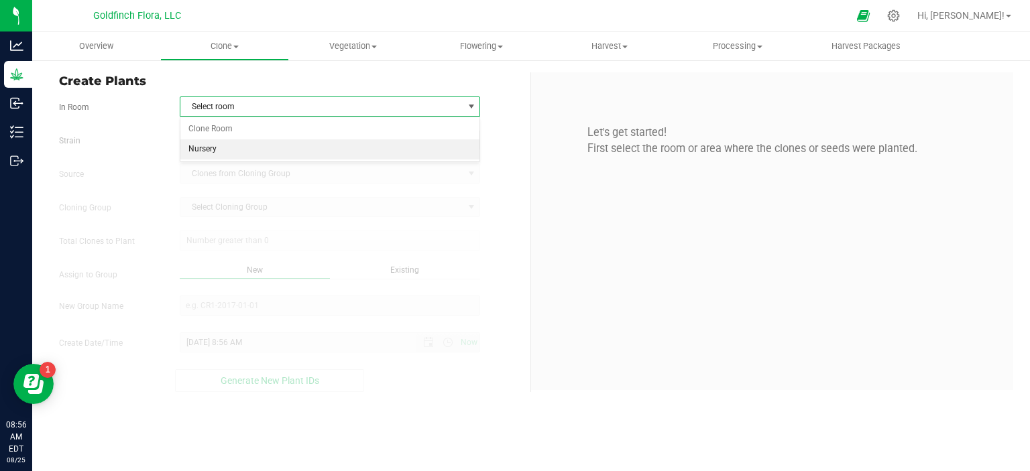
click at [389, 147] on li "Nursery" at bounding box center [330, 149] width 300 height 20
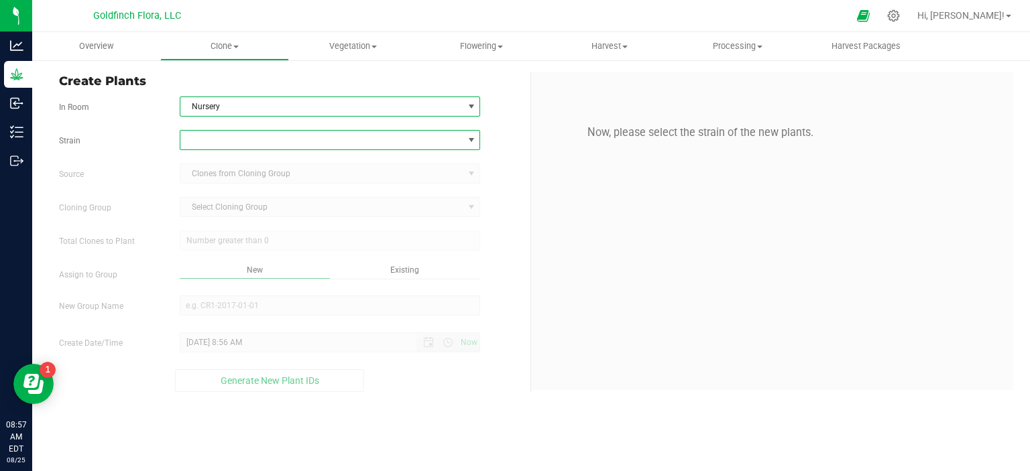
click at [472, 140] on span at bounding box center [471, 140] width 11 height 11
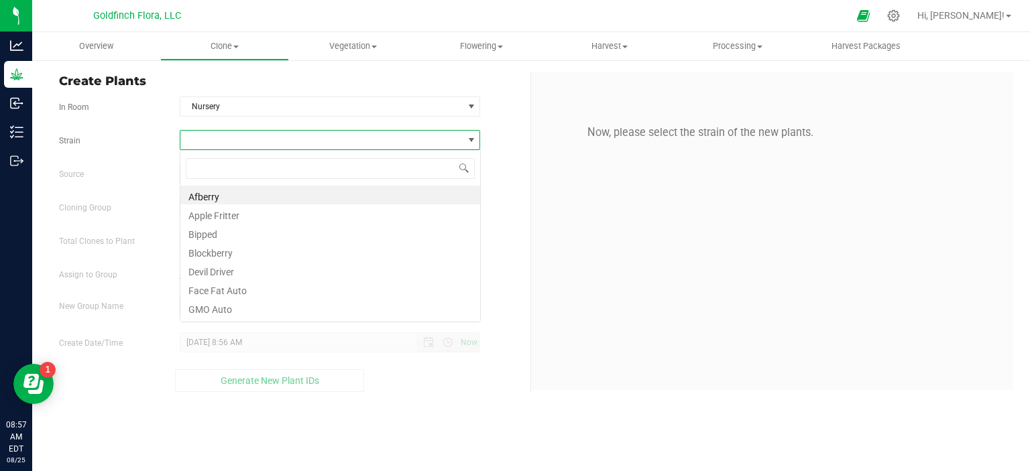
scroll to position [19, 300]
click at [230, 311] on li "GMO Auto" at bounding box center [330, 307] width 300 height 19
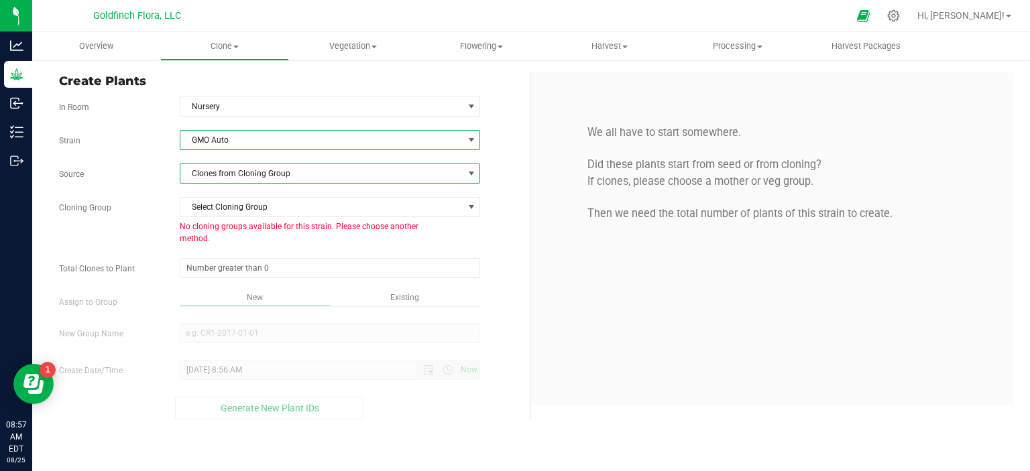
click at [473, 174] on span at bounding box center [471, 173] width 11 height 11
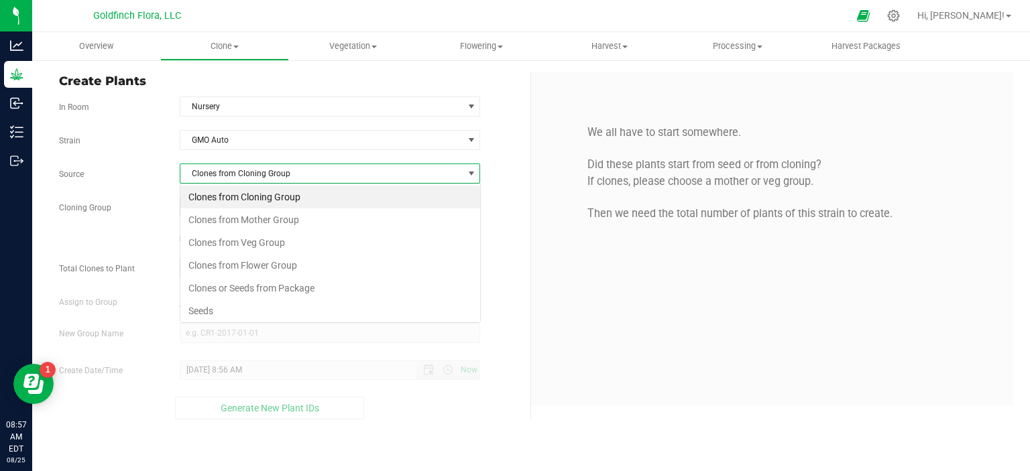
scroll to position [19, 300]
click at [263, 314] on li "Seeds" at bounding box center [330, 311] width 300 height 23
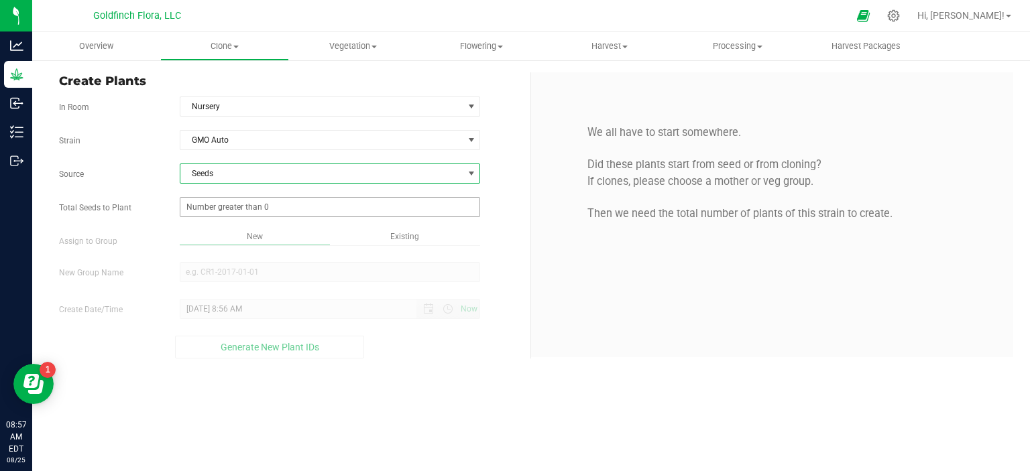
click at [430, 206] on span at bounding box center [330, 207] width 301 height 20
type input "0"
